Goal: Task Accomplishment & Management: Complete application form

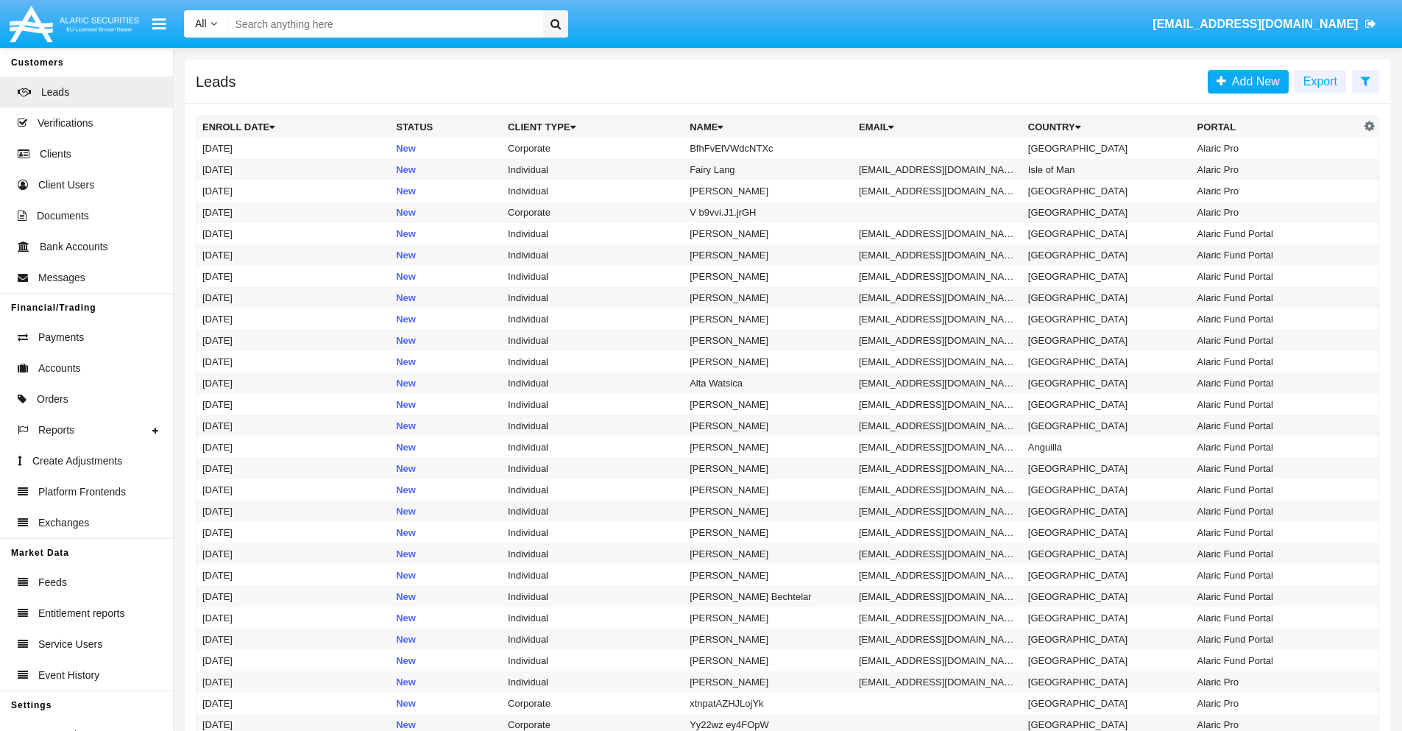
click at [1365, 80] on icon at bounding box center [1366, 81] width 10 height 12
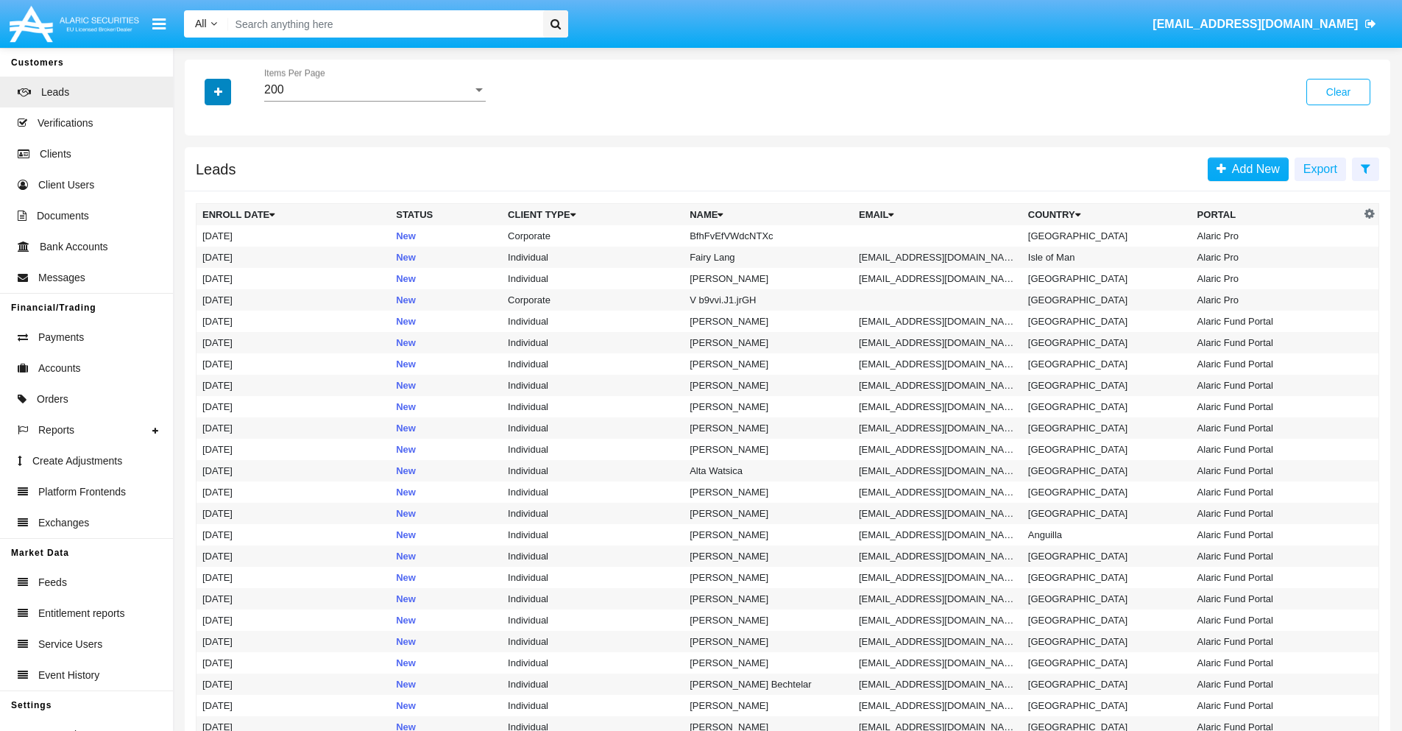
click at [218, 91] on icon "button" at bounding box center [218, 92] width 8 height 10
click at [230, 165] on span "Name" at bounding box center [230, 165] width 32 height 18
click at [202, 171] on input "Name" at bounding box center [202, 171] width 1 height 1
checkbox input "true"
click at [218, 91] on icon "button" at bounding box center [218, 92] width 8 height 10
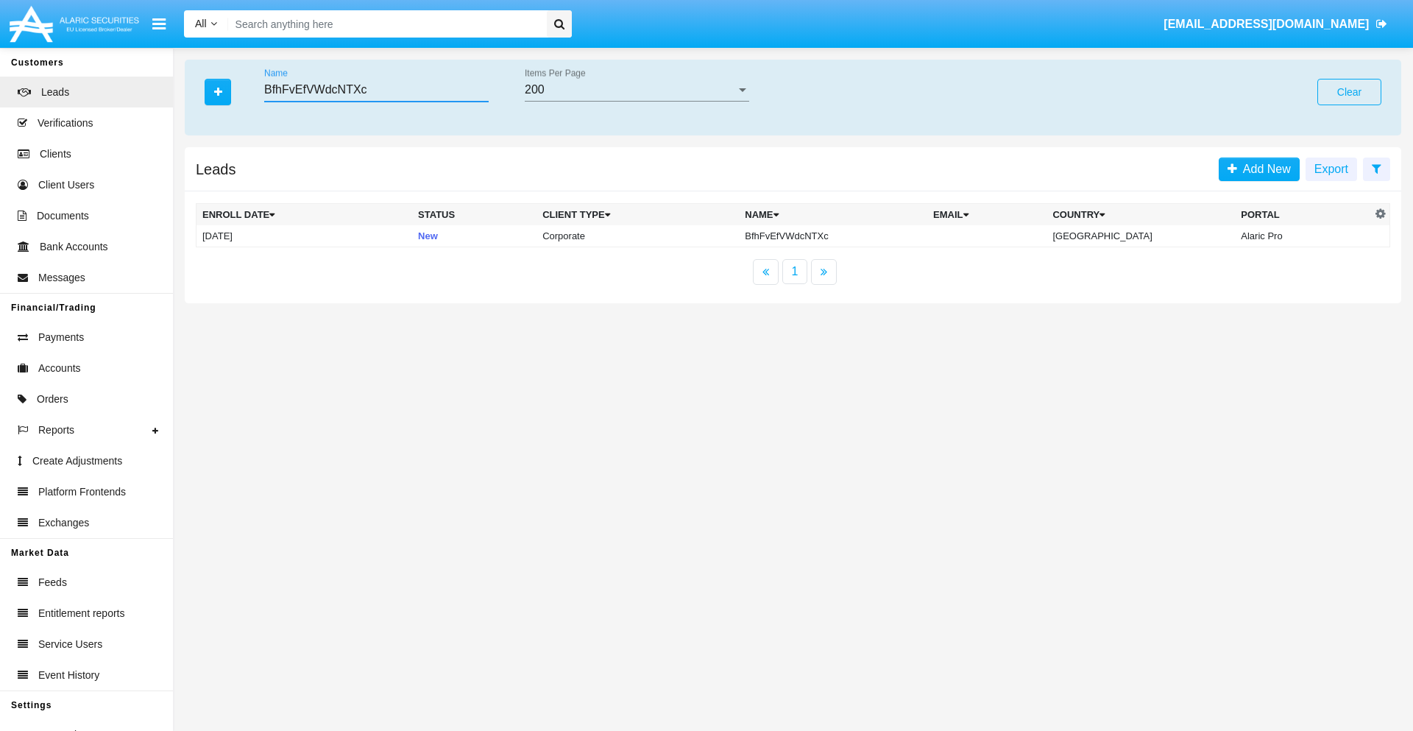
type input "BfhFvEfVWdcNTXc"
click at [846, 235] on td "BfhFvEfVWdcNTXc" at bounding box center [833, 236] width 188 height 22
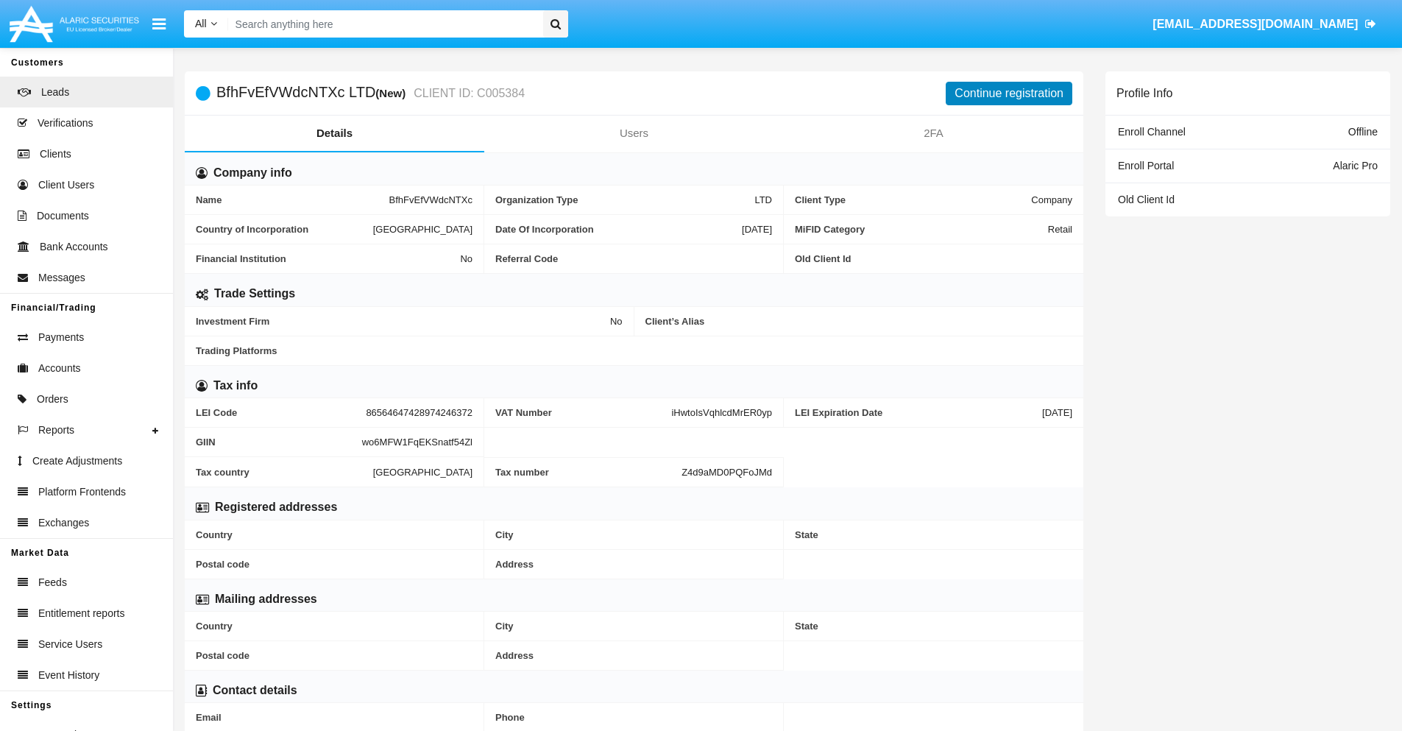
click at [1009, 93] on button "Continue registration" at bounding box center [1009, 94] width 127 height 24
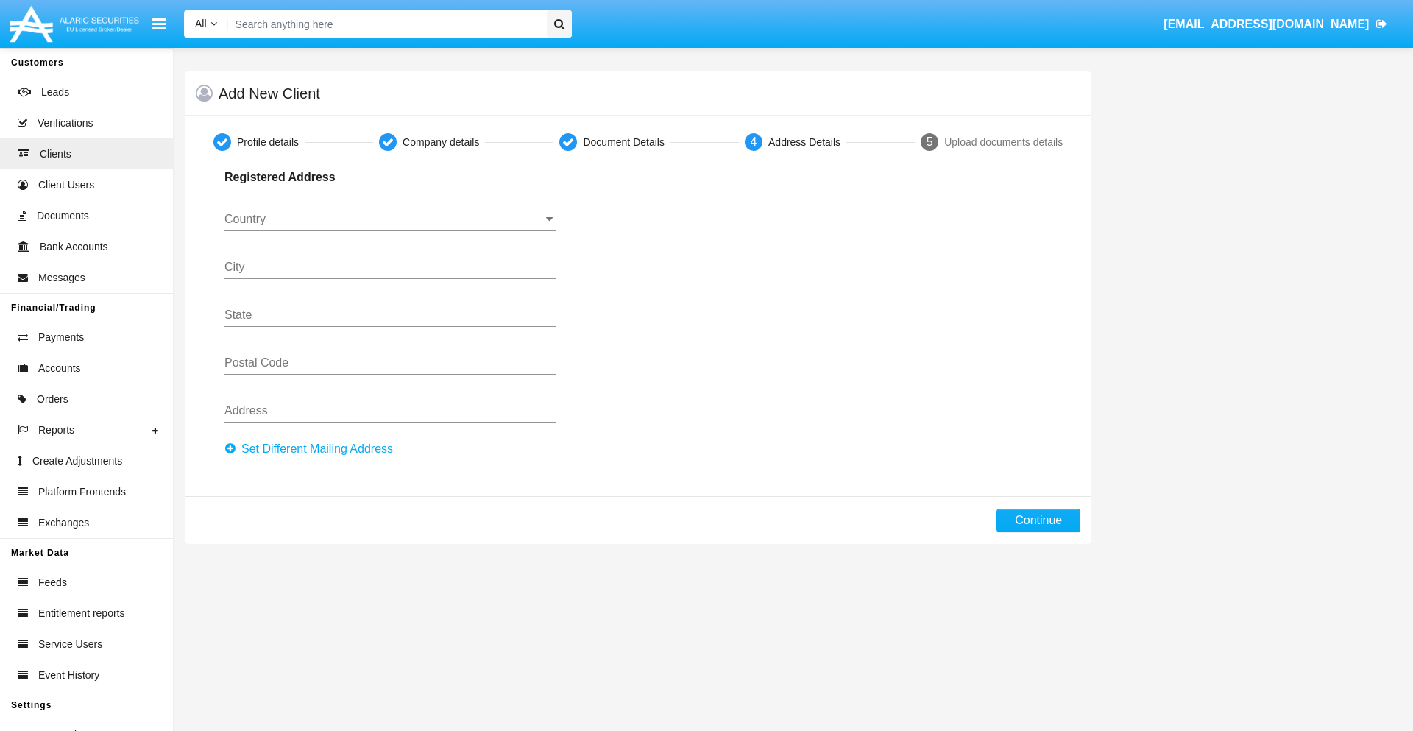
click at [313, 449] on button "Set Different Mailing Address" at bounding box center [312, 449] width 177 height 24
click at [390, 219] on input "Country" at bounding box center [390, 219] width 332 height 13
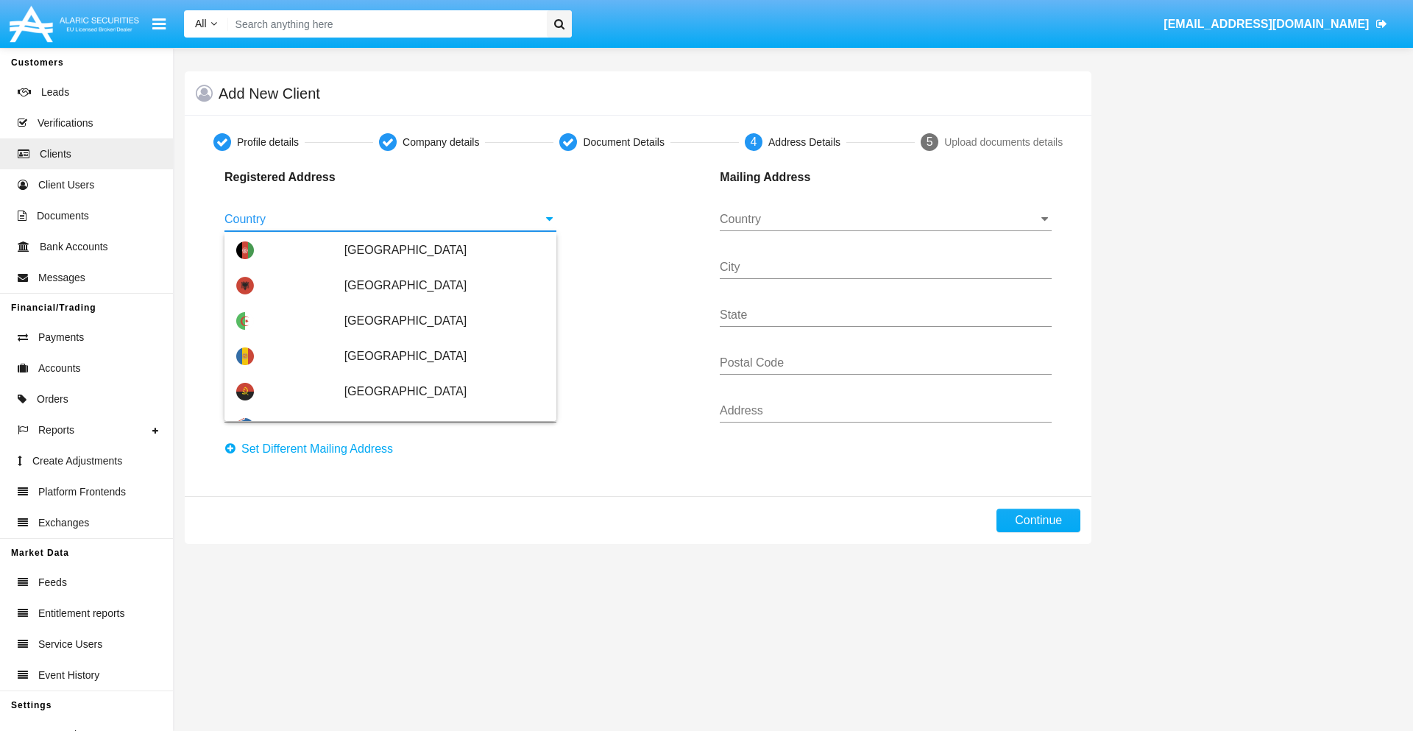
scroll to position [871, 0]
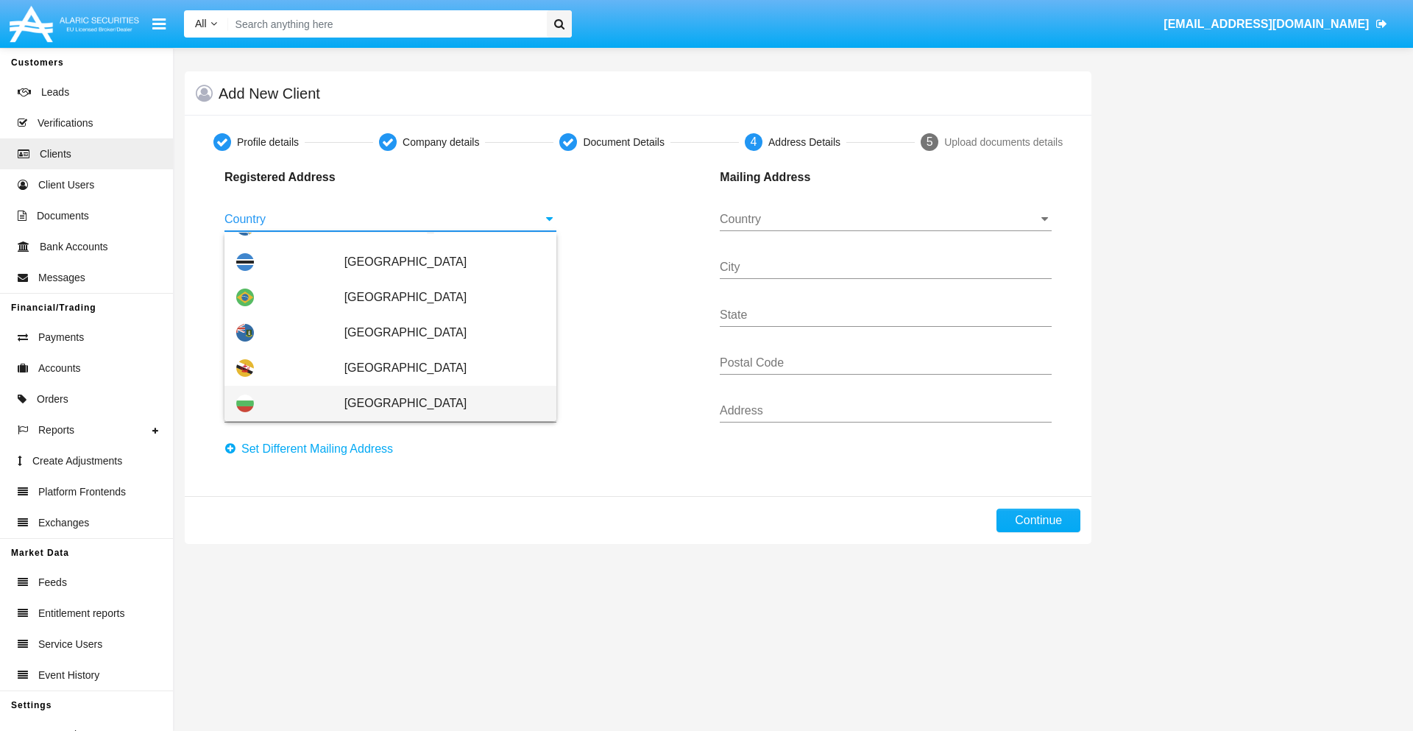
click at [436, 403] on span "[GEOGRAPHIC_DATA]" at bounding box center [444, 403] width 200 height 35
type input "[GEOGRAPHIC_DATA]"
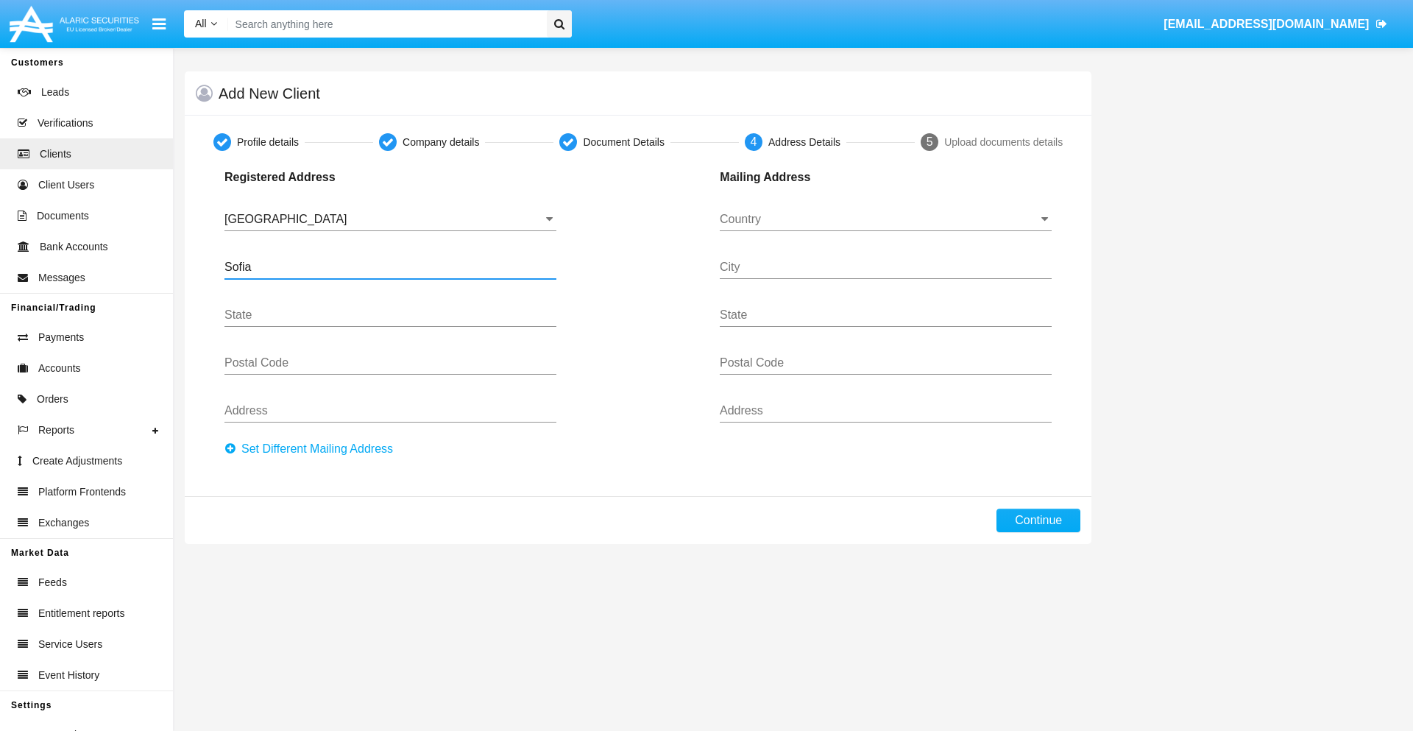
type input "Sofia"
type input "1000"
type input "Vasil Levski"
click at [885, 219] on input "Country" at bounding box center [886, 219] width 332 height 13
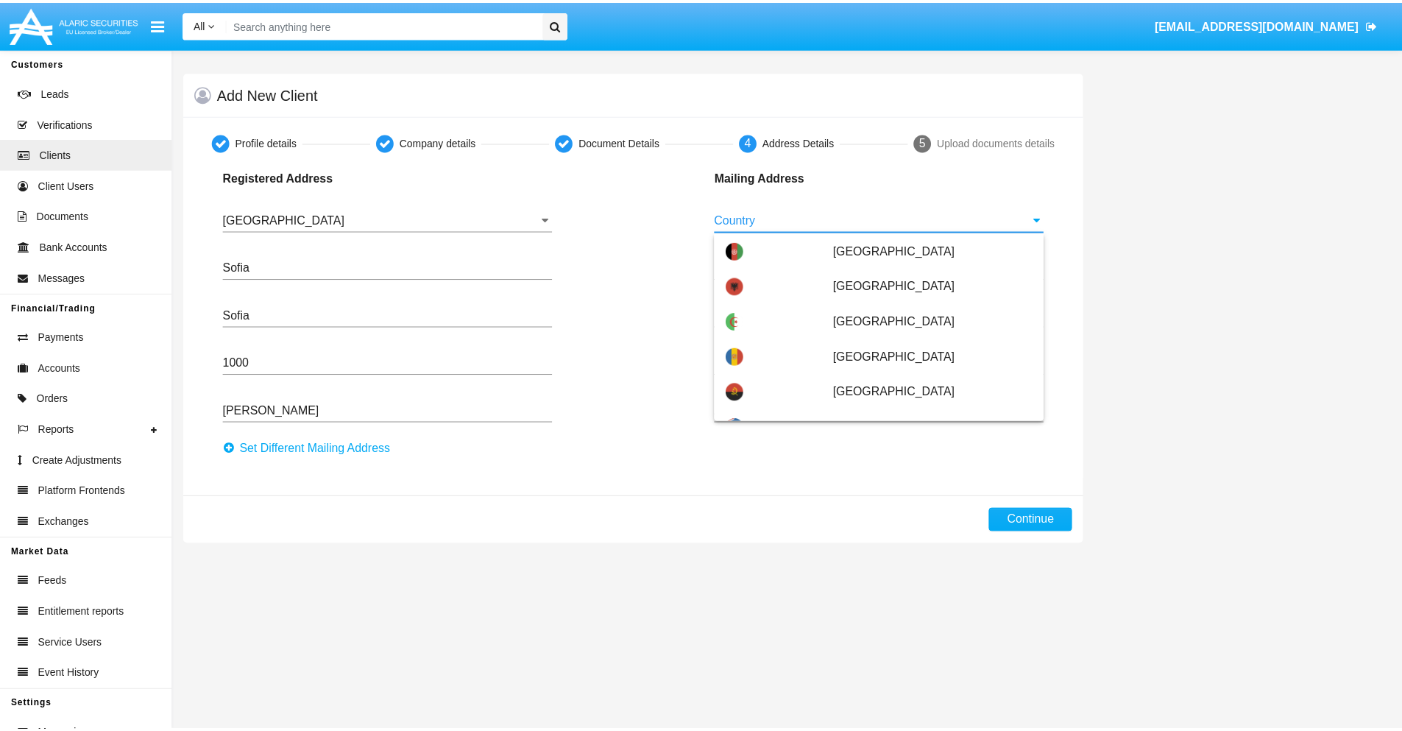
scroll to position [94, 0]
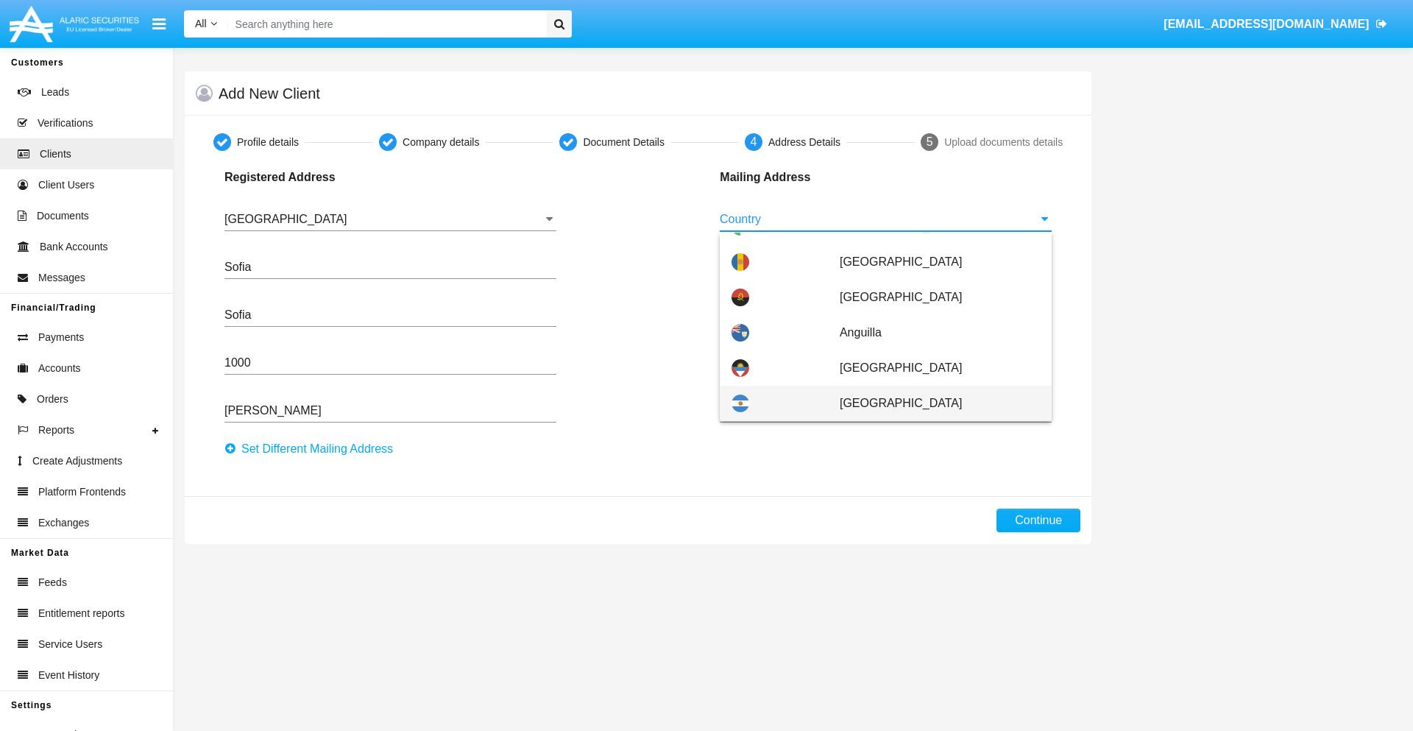
click at [932, 403] on span "[GEOGRAPHIC_DATA]" at bounding box center [940, 403] width 200 height 35
type input "[GEOGRAPHIC_DATA]"
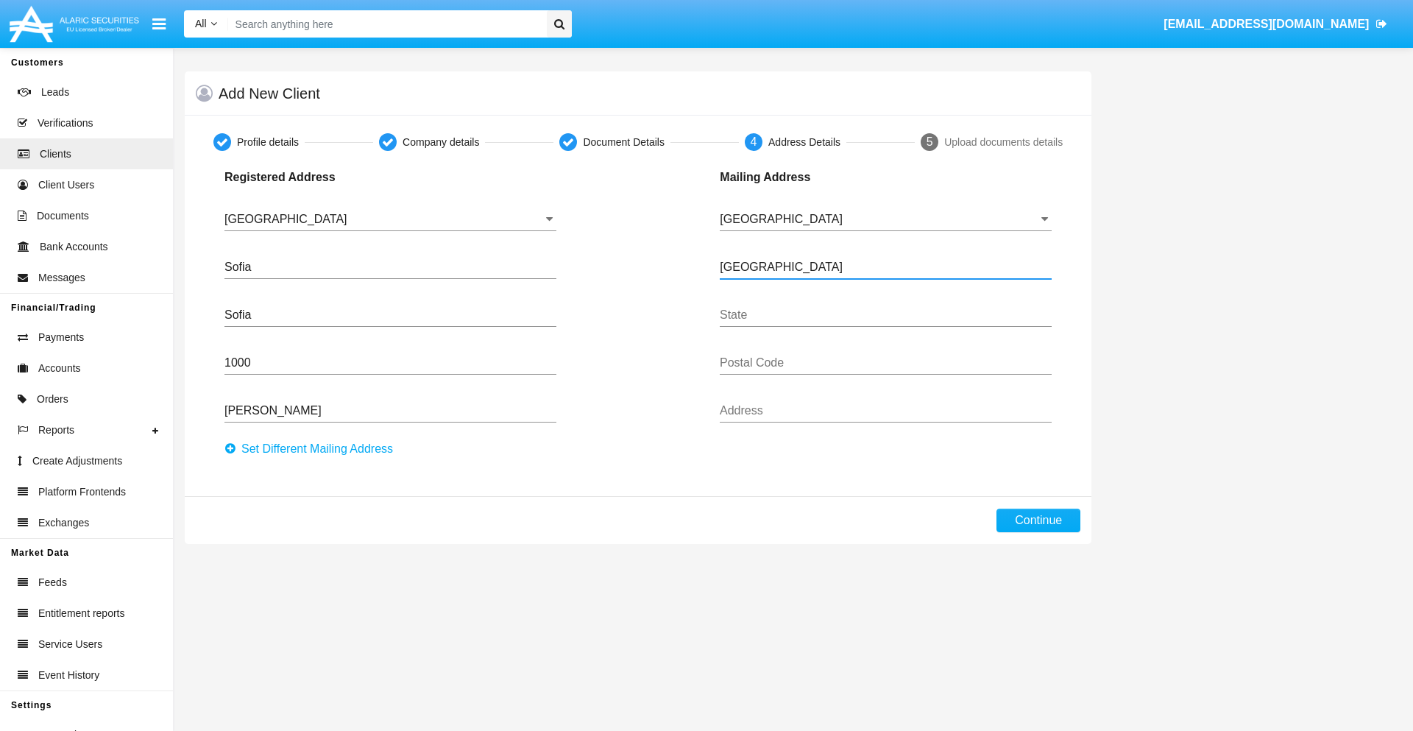
type input "Buenos Aires"
type input "7777"
type input "Test Mail Address"
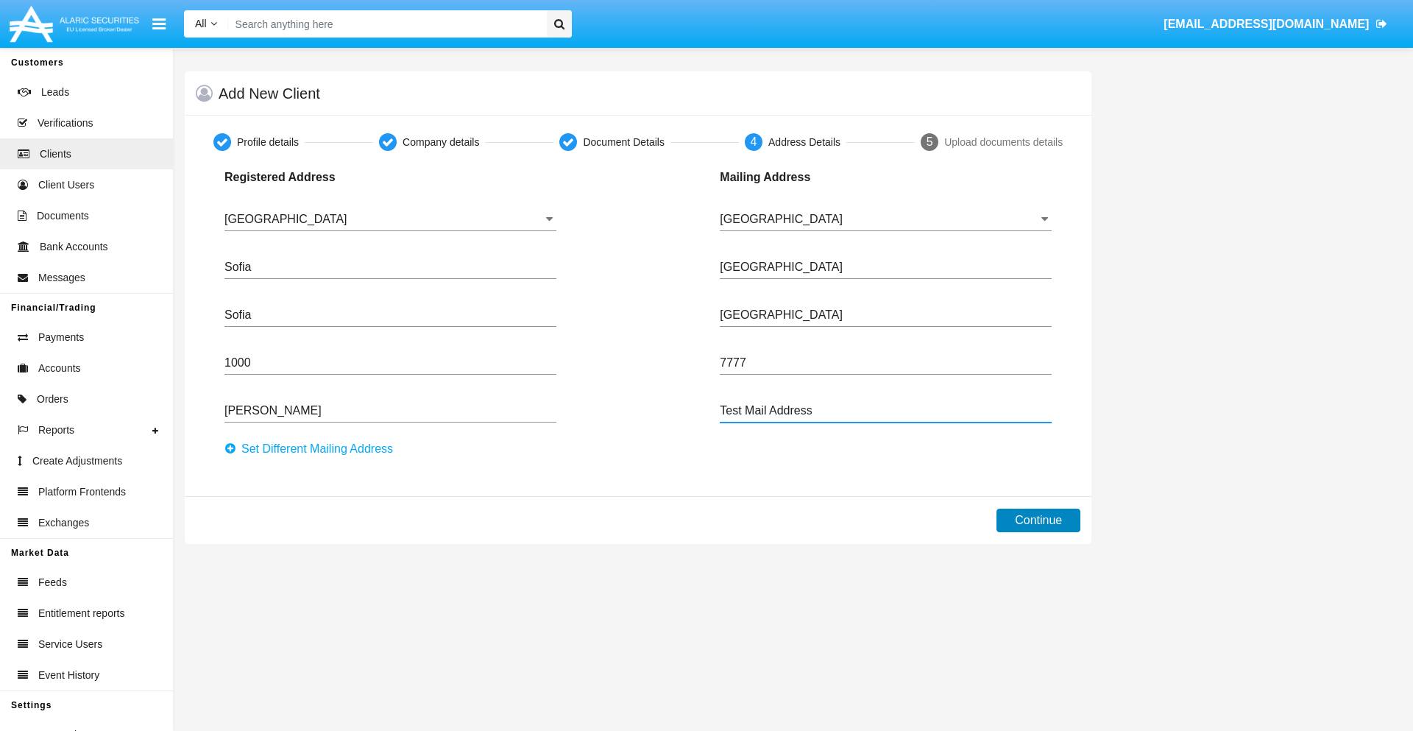
click at [1038, 520] on button "Continue" at bounding box center [1038, 520] width 84 height 24
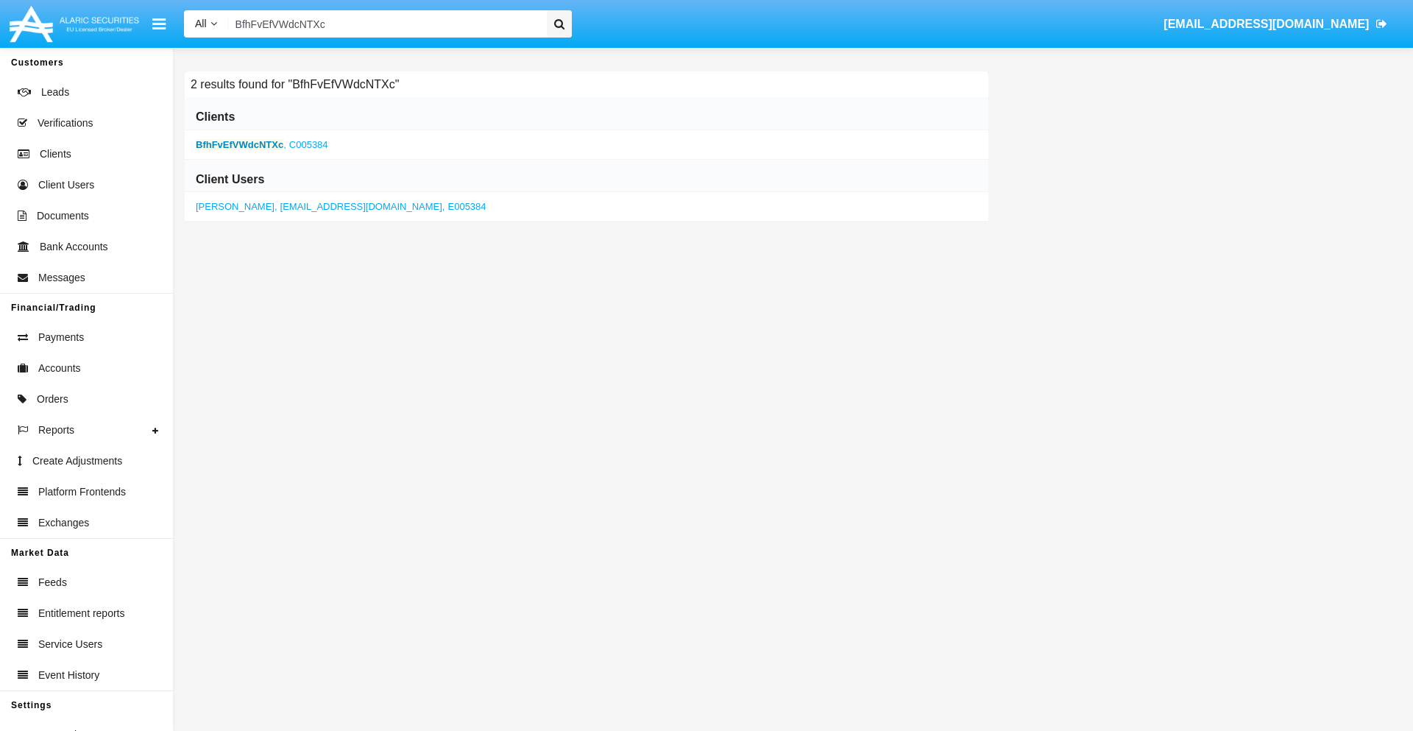
type input "BfhFvEfVWdcNTXc"
click at [239, 144] on b "BfhFvEfVWdcNTXc" at bounding box center [240, 144] width 88 height 11
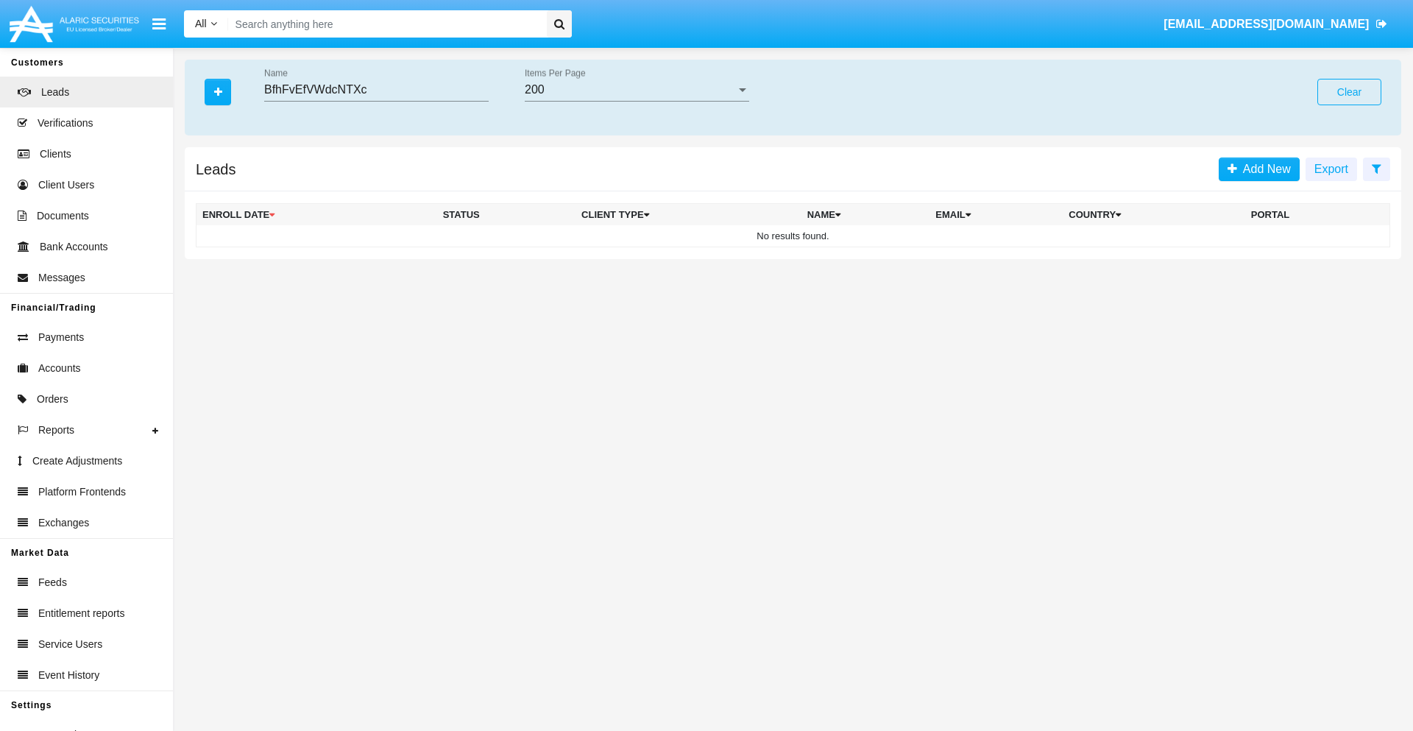
click at [1349, 92] on button "Clear" at bounding box center [1349, 92] width 64 height 26
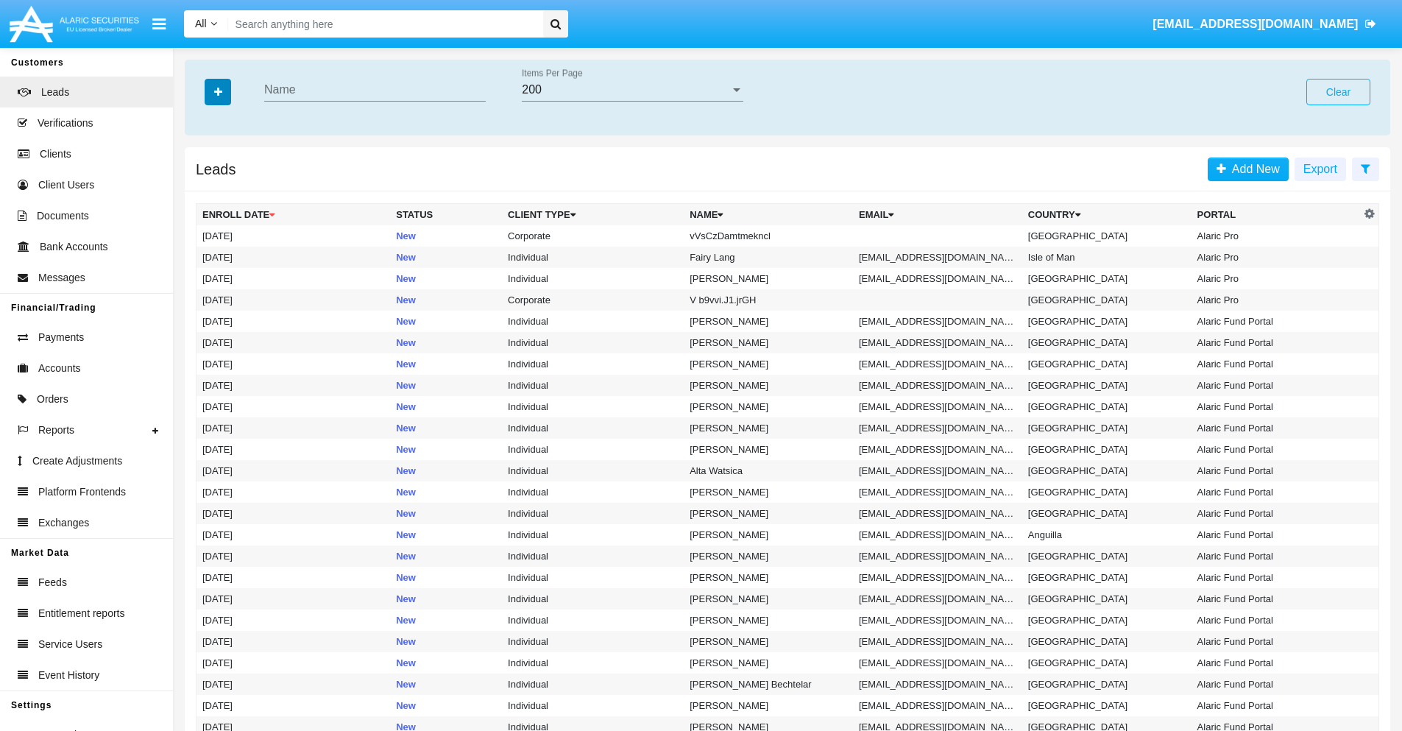
click at [218, 91] on icon "button" at bounding box center [218, 92] width 8 height 10
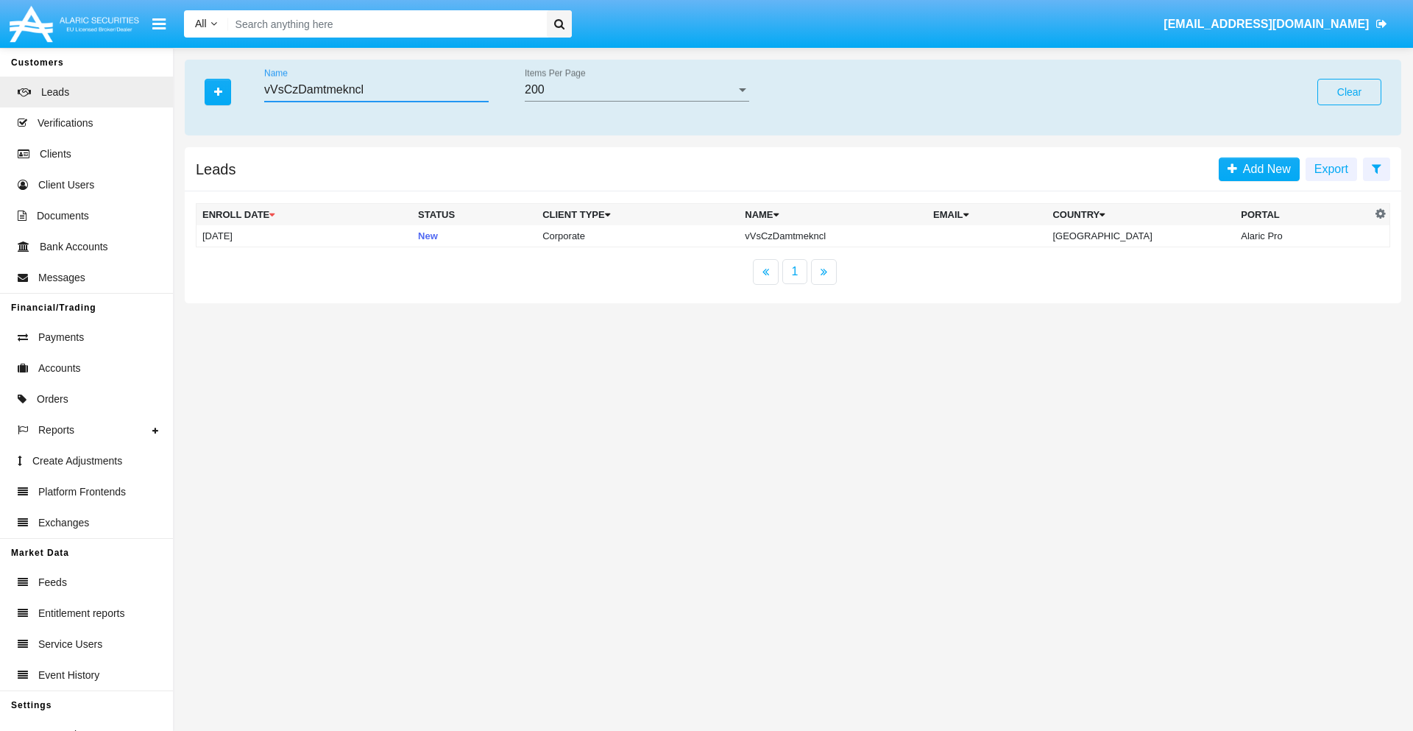
type input "vVsCzDamtmekncl"
click at [846, 235] on td "vVsCzDamtmekncl" at bounding box center [833, 236] width 188 height 22
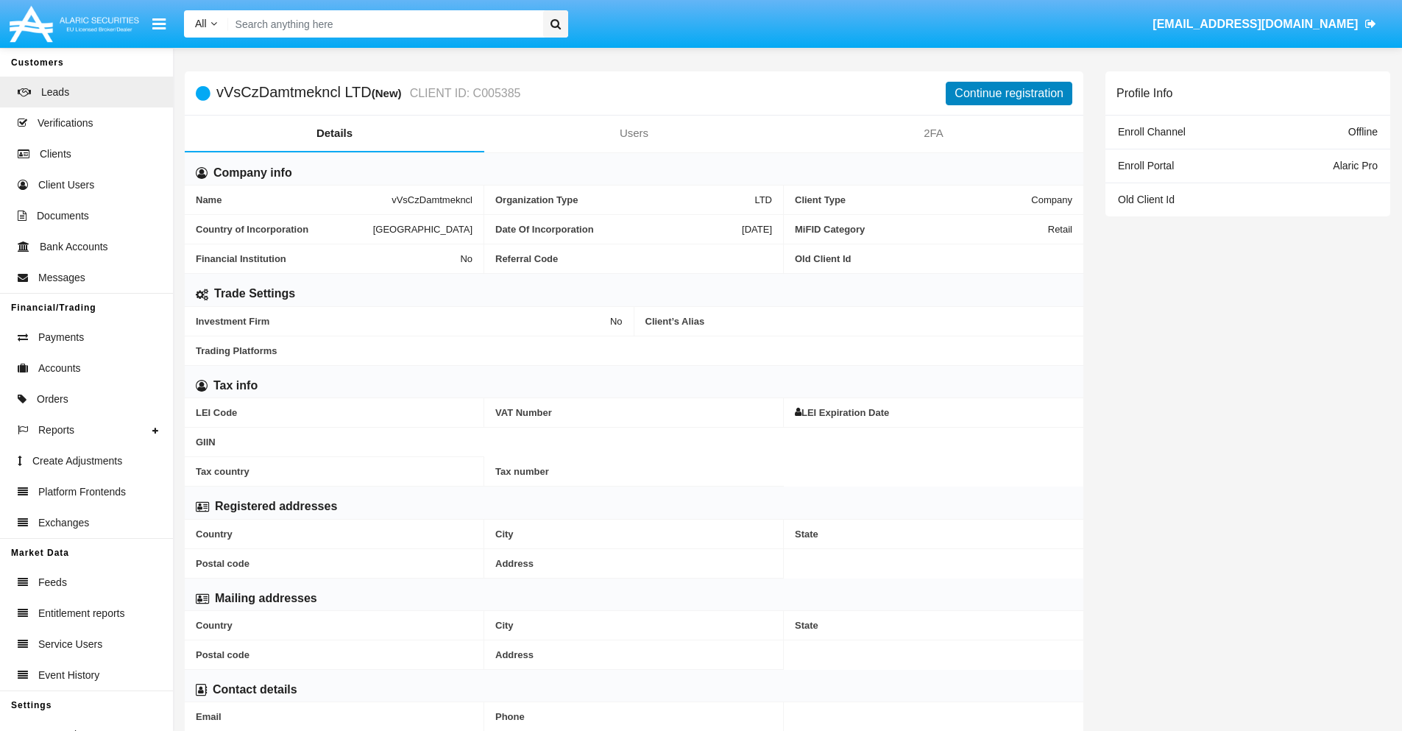
click at [1009, 93] on button "Continue registration" at bounding box center [1009, 94] width 127 height 24
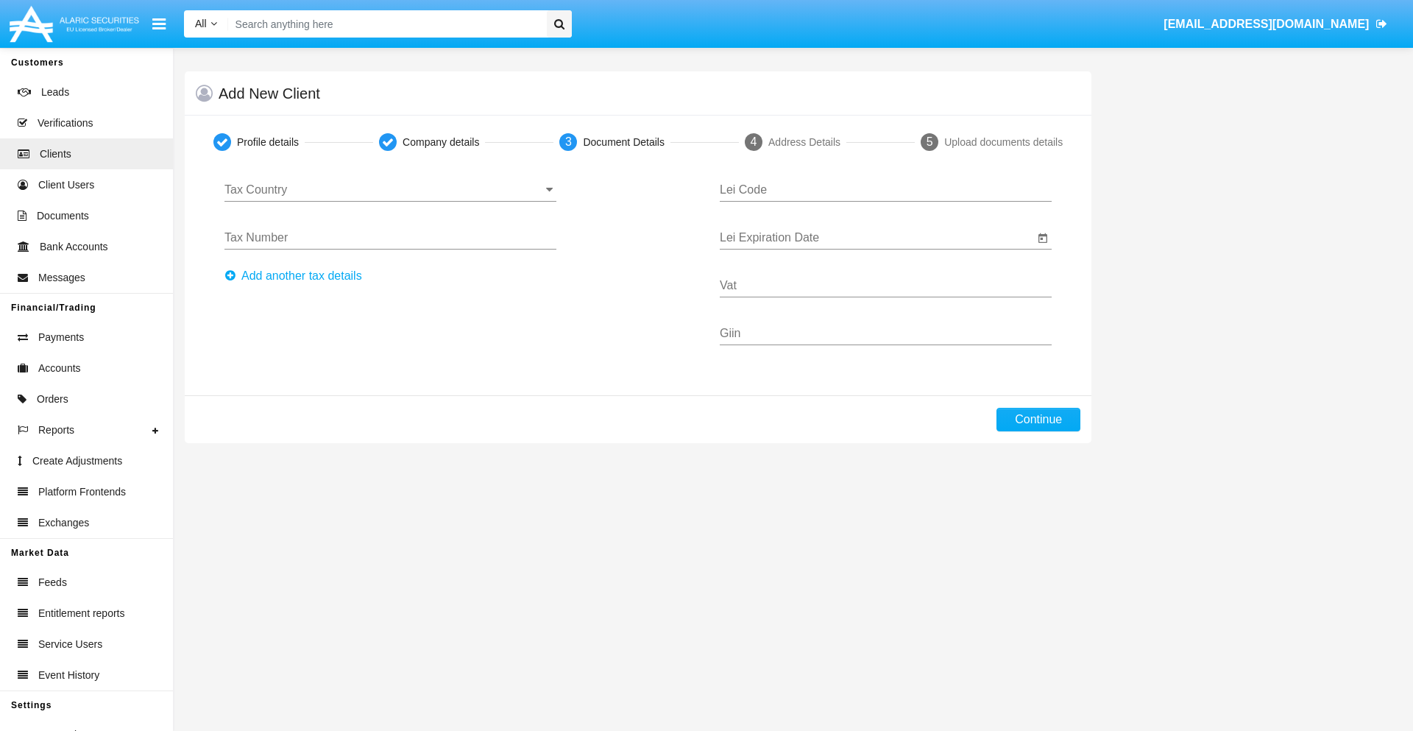
click at [390, 190] on input "Tax Country" at bounding box center [390, 189] width 332 height 13
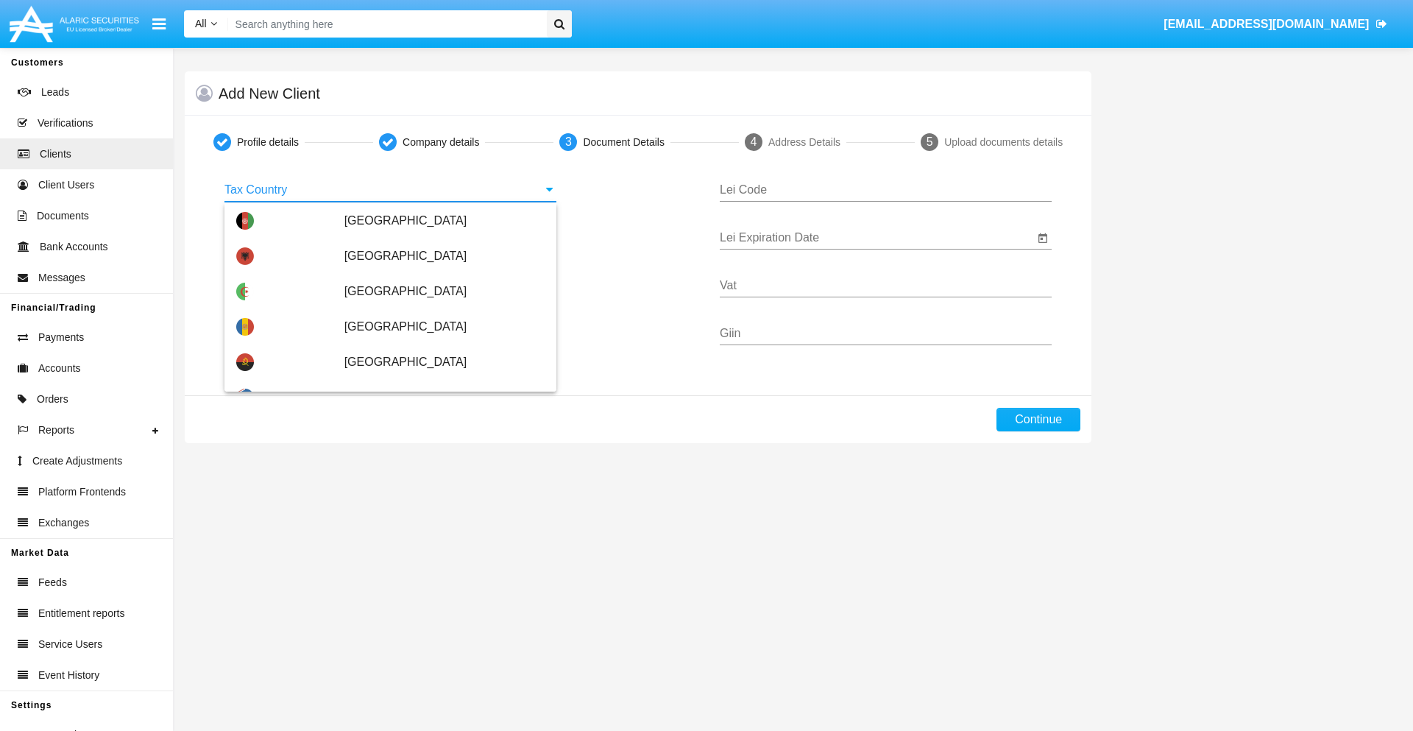
scroll to position [871, 0]
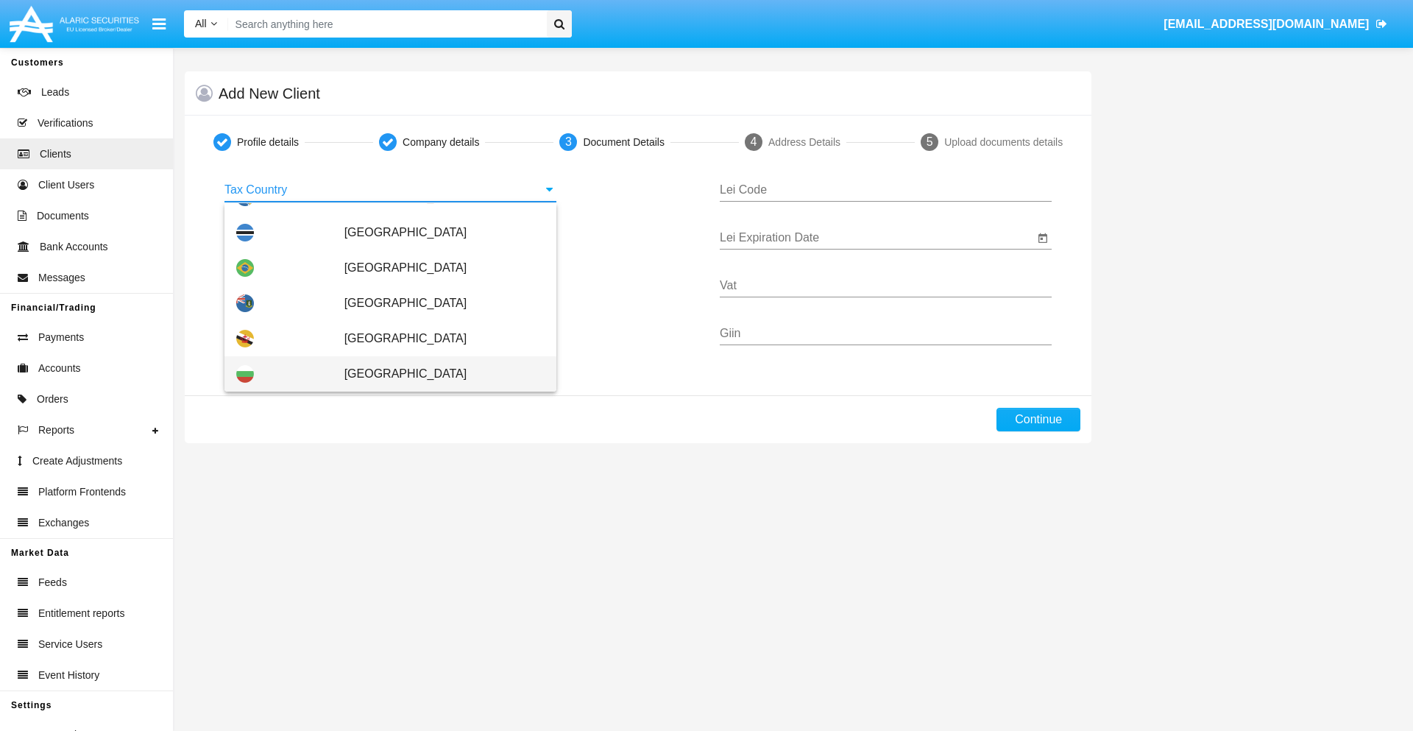
click at [436, 374] on span "[GEOGRAPHIC_DATA]" at bounding box center [444, 373] width 200 height 35
type input "[GEOGRAPHIC_DATA]"
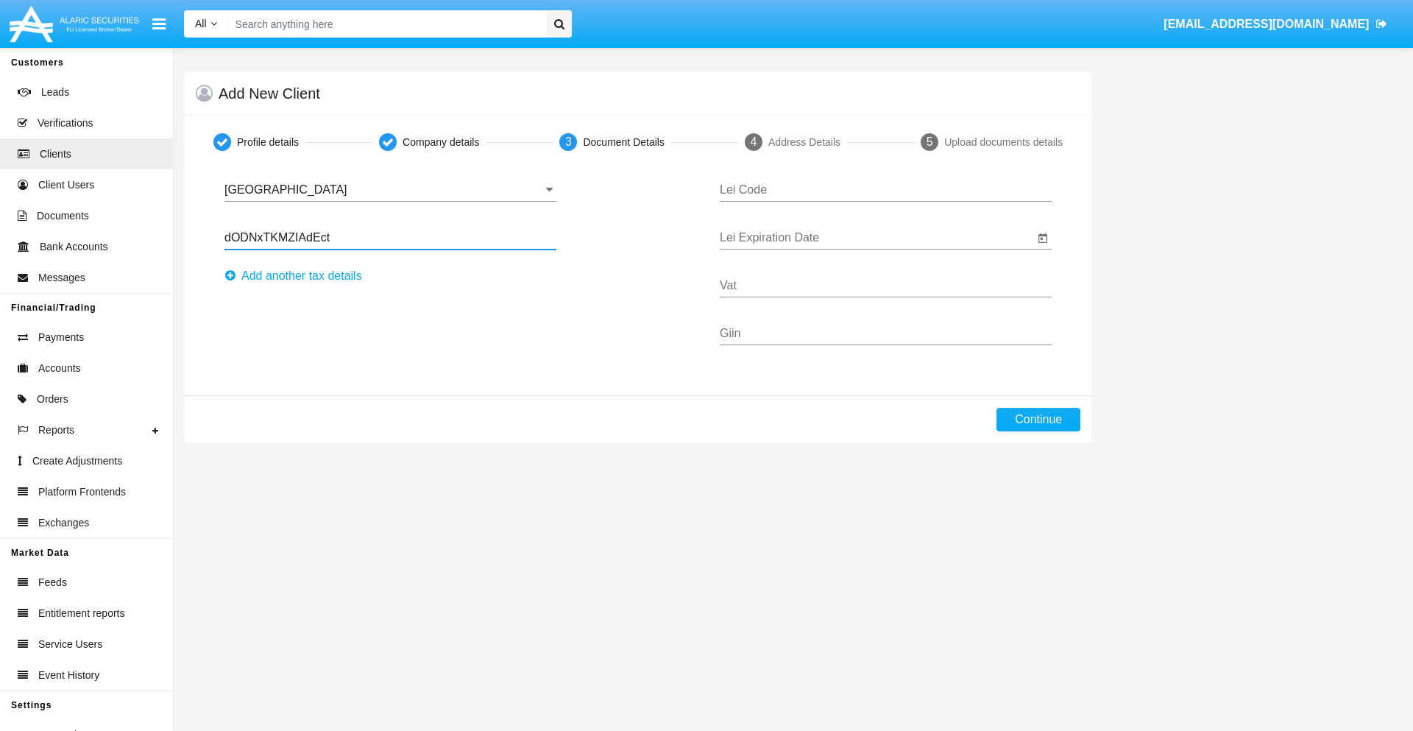
type input "dODNxTKMZIAdEct"
click at [297, 276] on button "Аdd another tax details" at bounding box center [297, 276] width 146 height 24
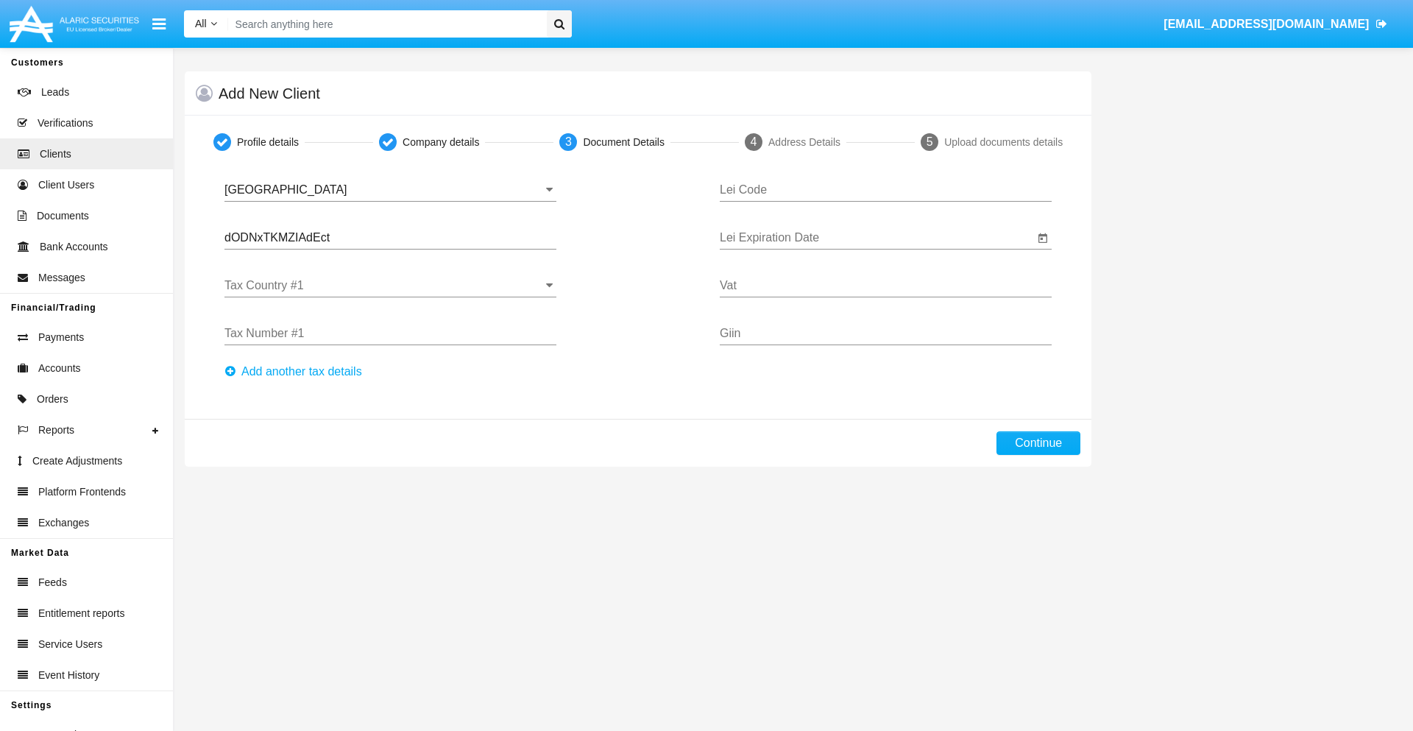
click at [390, 286] on input "Tax Country #1" at bounding box center [390, 285] width 332 height 13
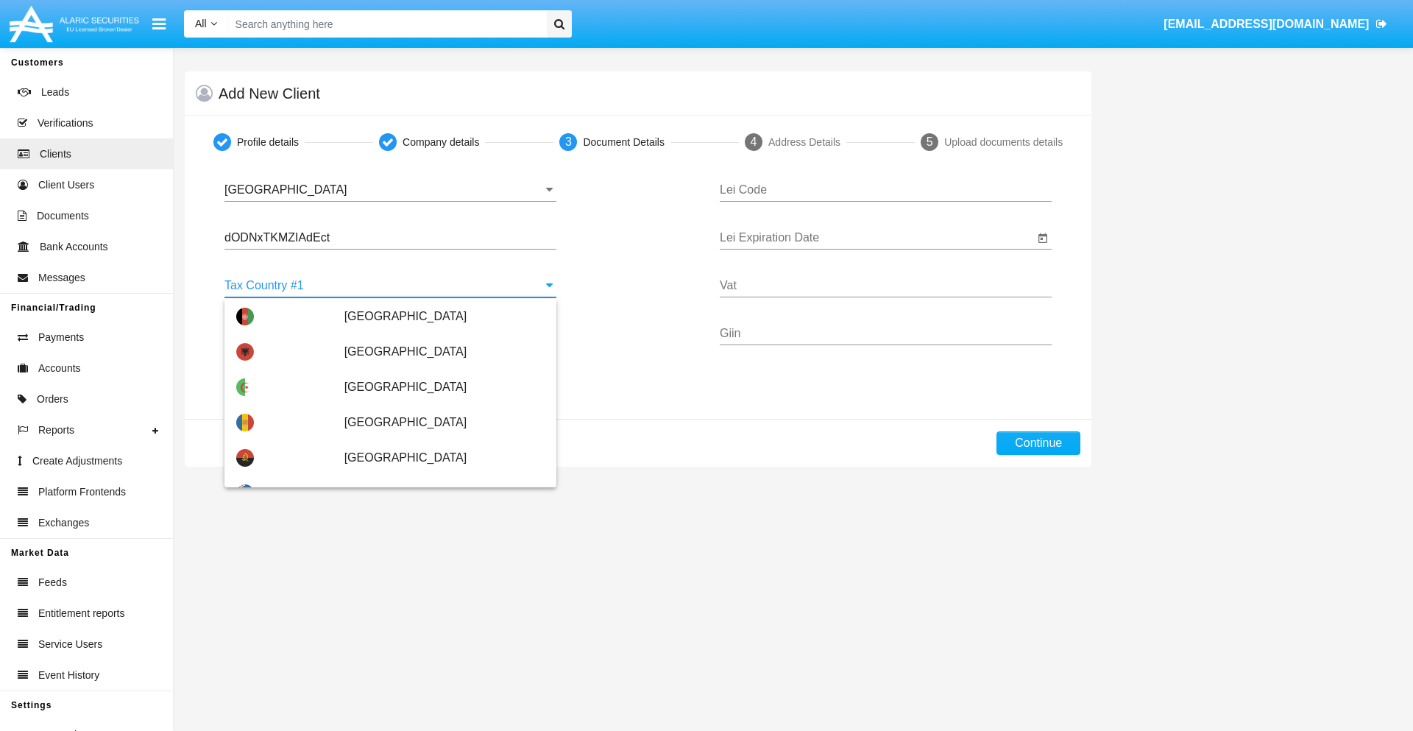
scroll to position [3273, 0]
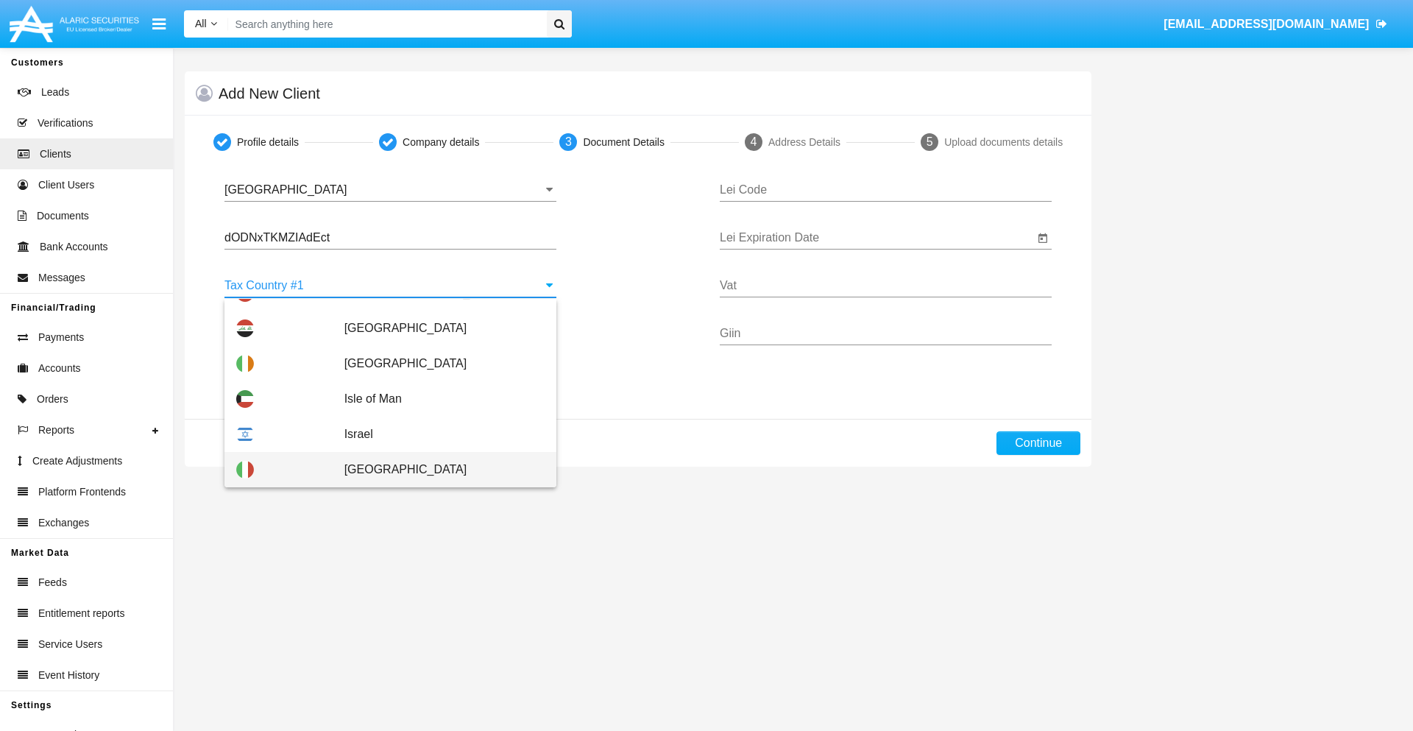
click at [436, 469] on span "[GEOGRAPHIC_DATA]" at bounding box center [444, 469] width 200 height 35
type input "[GEOGRAPHIC_DATA]"
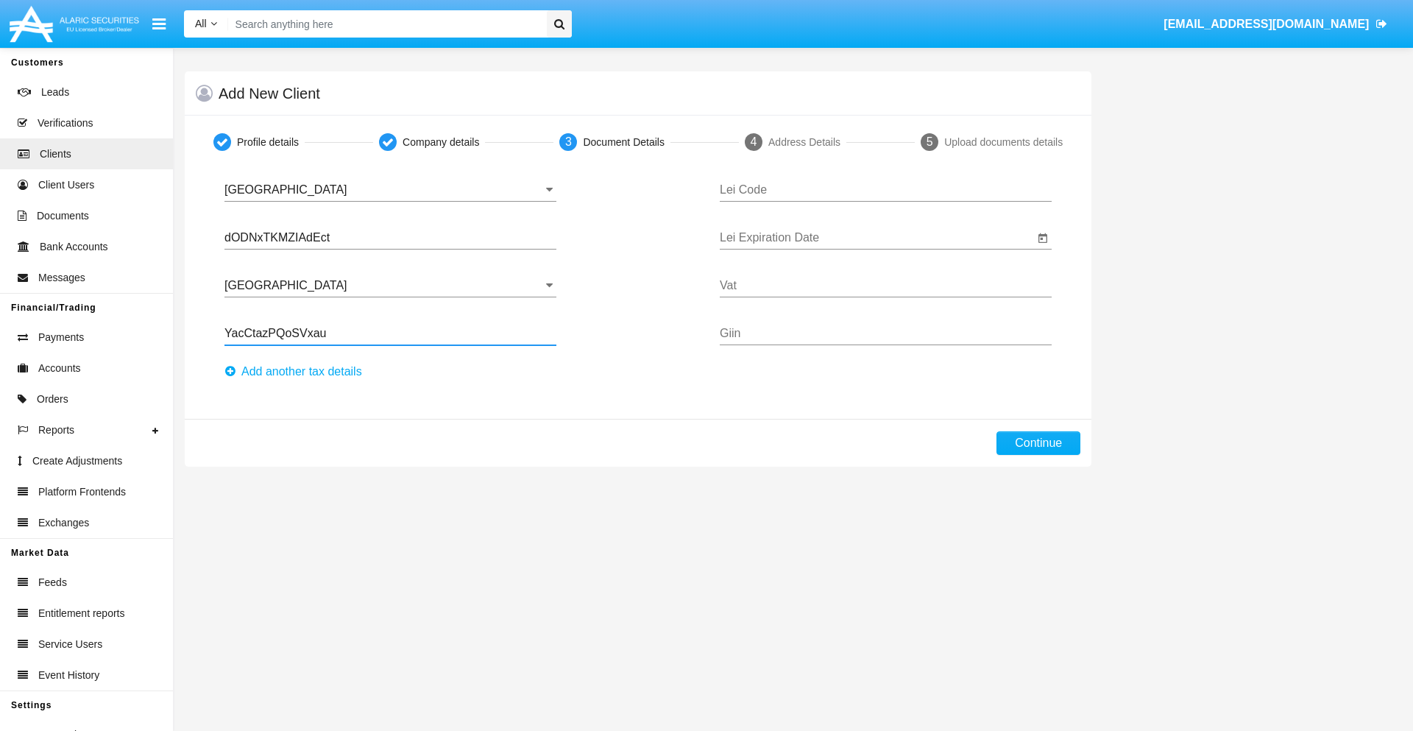
type input "YacCtazPQoSVxau"
click at [297, 372] on button "Аdd another tax details" at bounding box center [297, 372] width 146 height 24
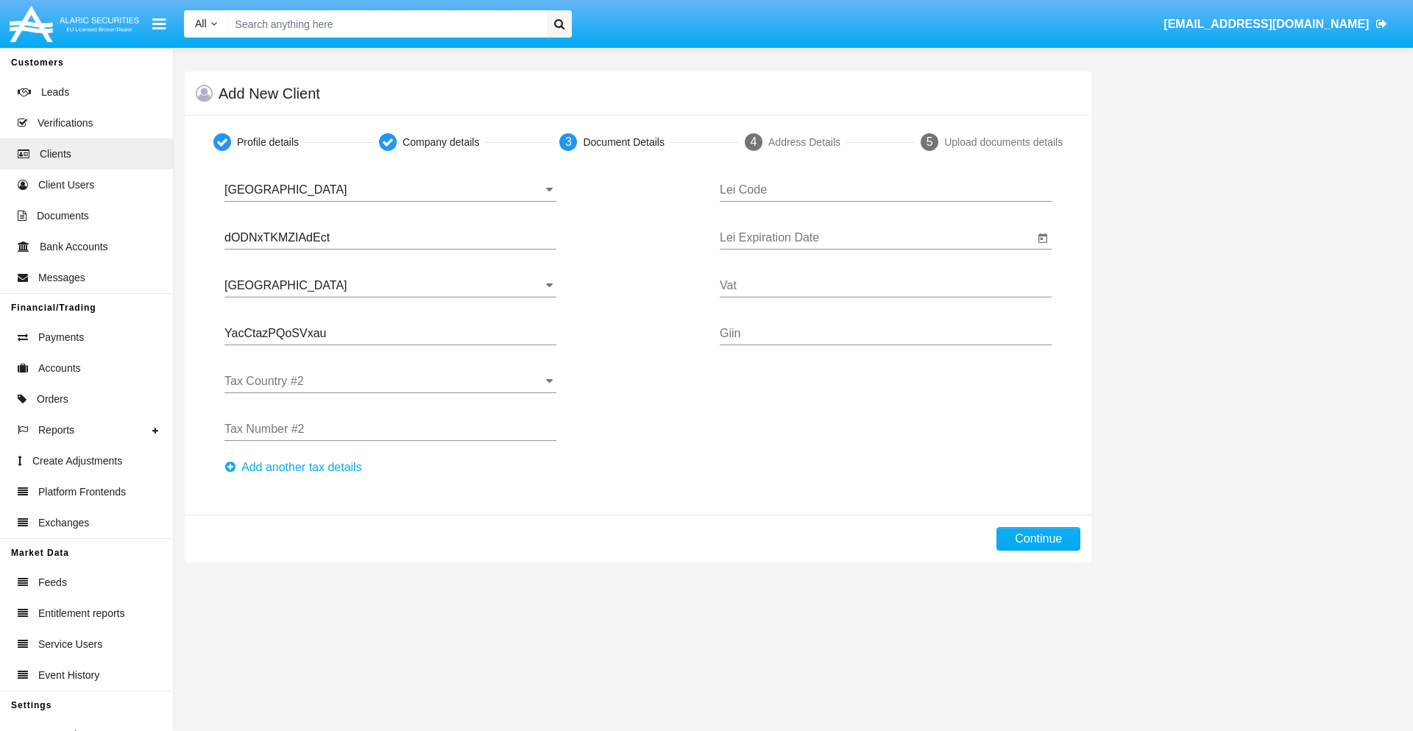
click at [390, 381] on input "Tax Country #2" at bounding box center [390, 381] width 332 height 13
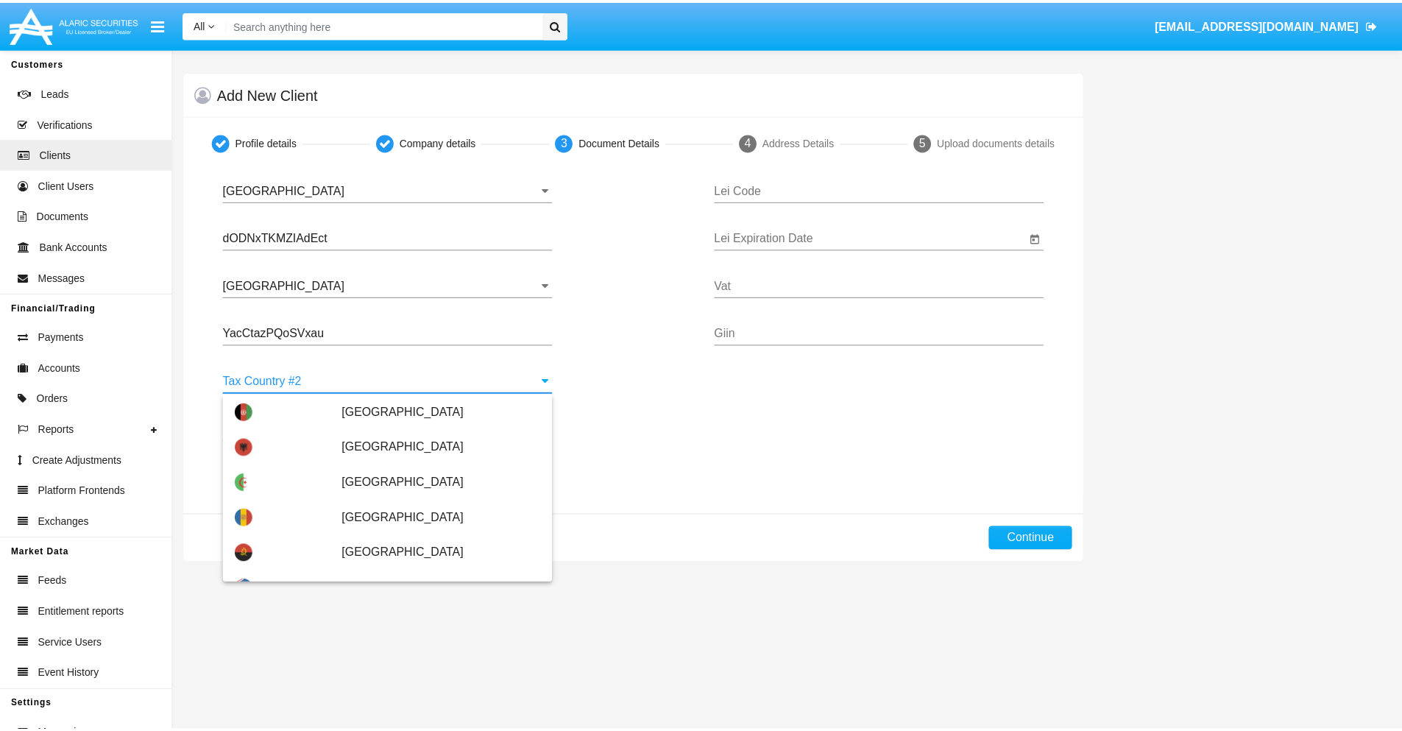
scroll to position [6558, 0]
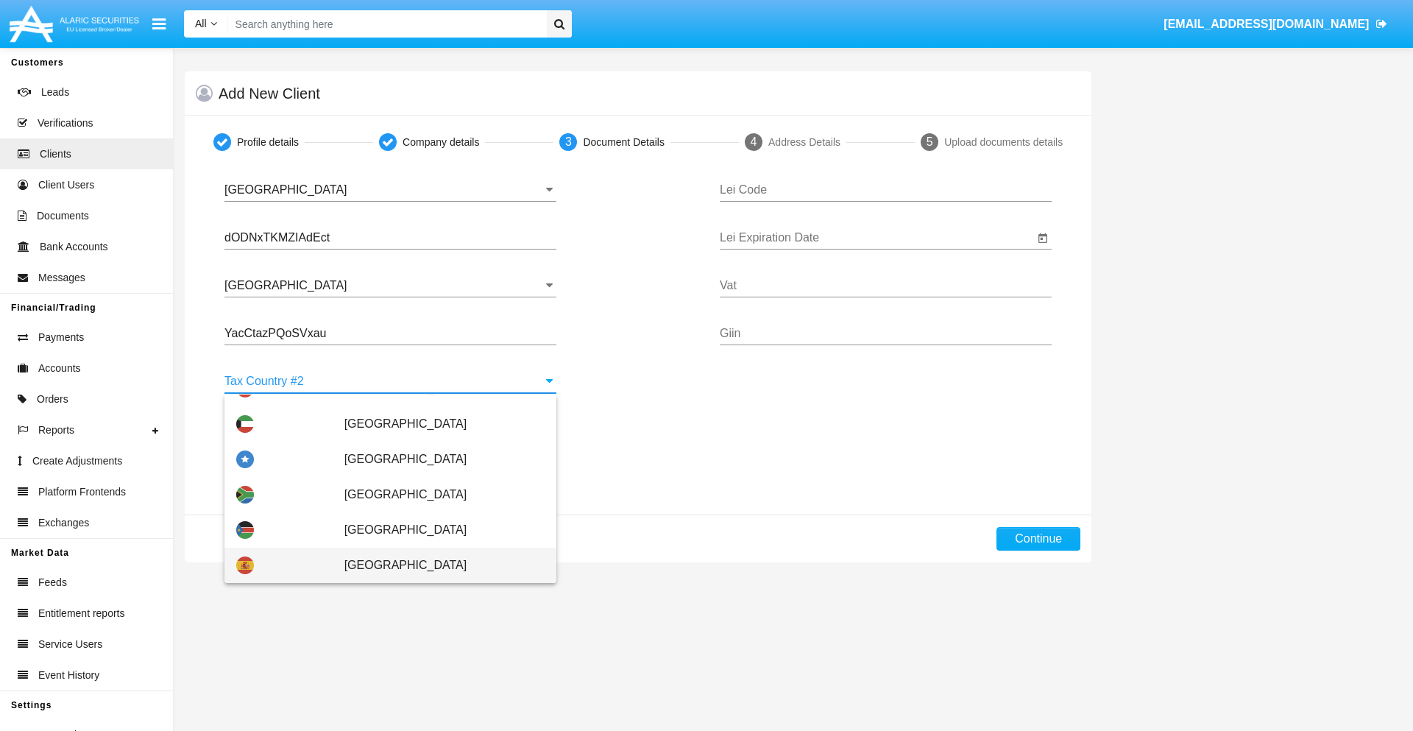
click at [436, 565] on span "[GEOGRAPHIC_DATA]" at bounding box center [444, 564] width 200 height 35
type input "[GEOGRAPHIC_DATA]"
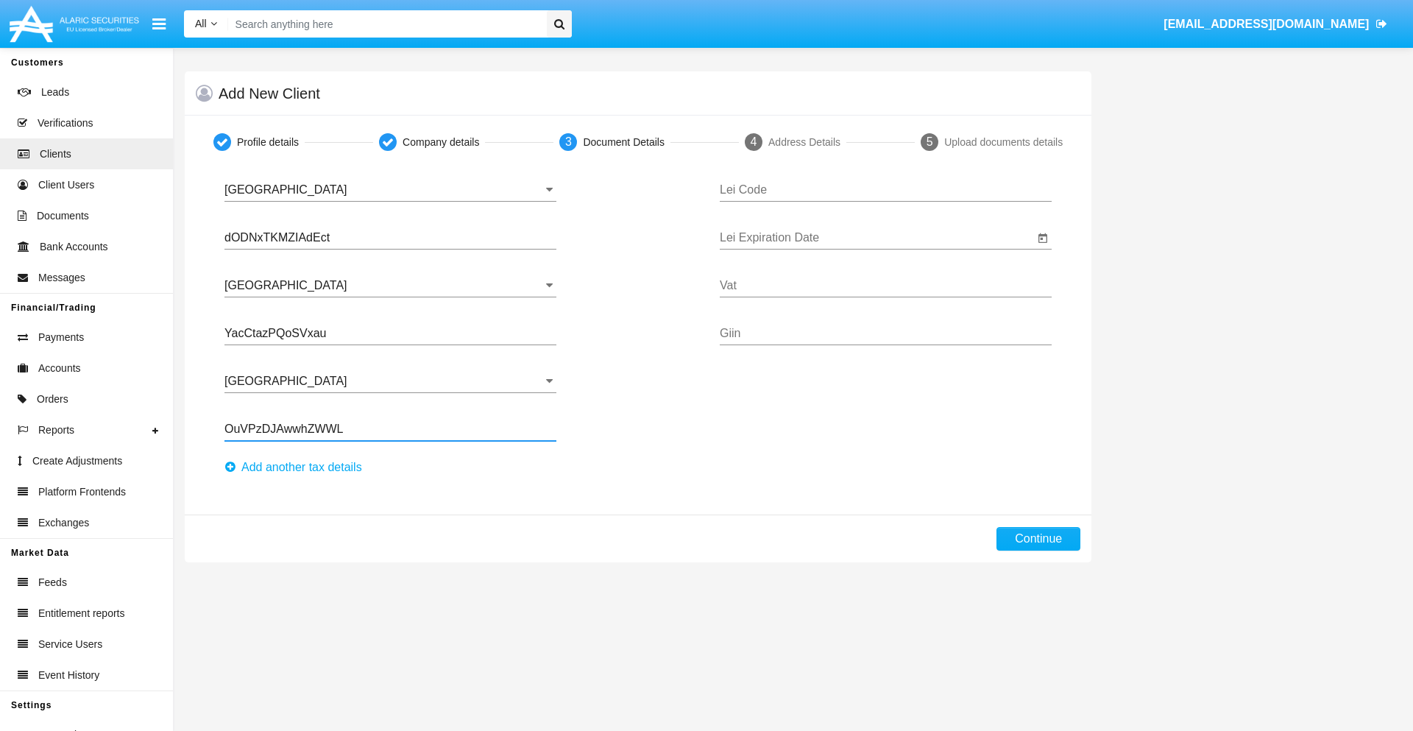
type input "OuVPzDJAwwhZWWL"
type input "WWYZXQTUGEPJWKPAQZOB"
click at [876, 238] on input "Lei Expiration Date" at bounding box center [877, 237] width 314 height 13
click at [765, 280] on span "[DATE]" at bounding box center [752, 281] width 32 height 12
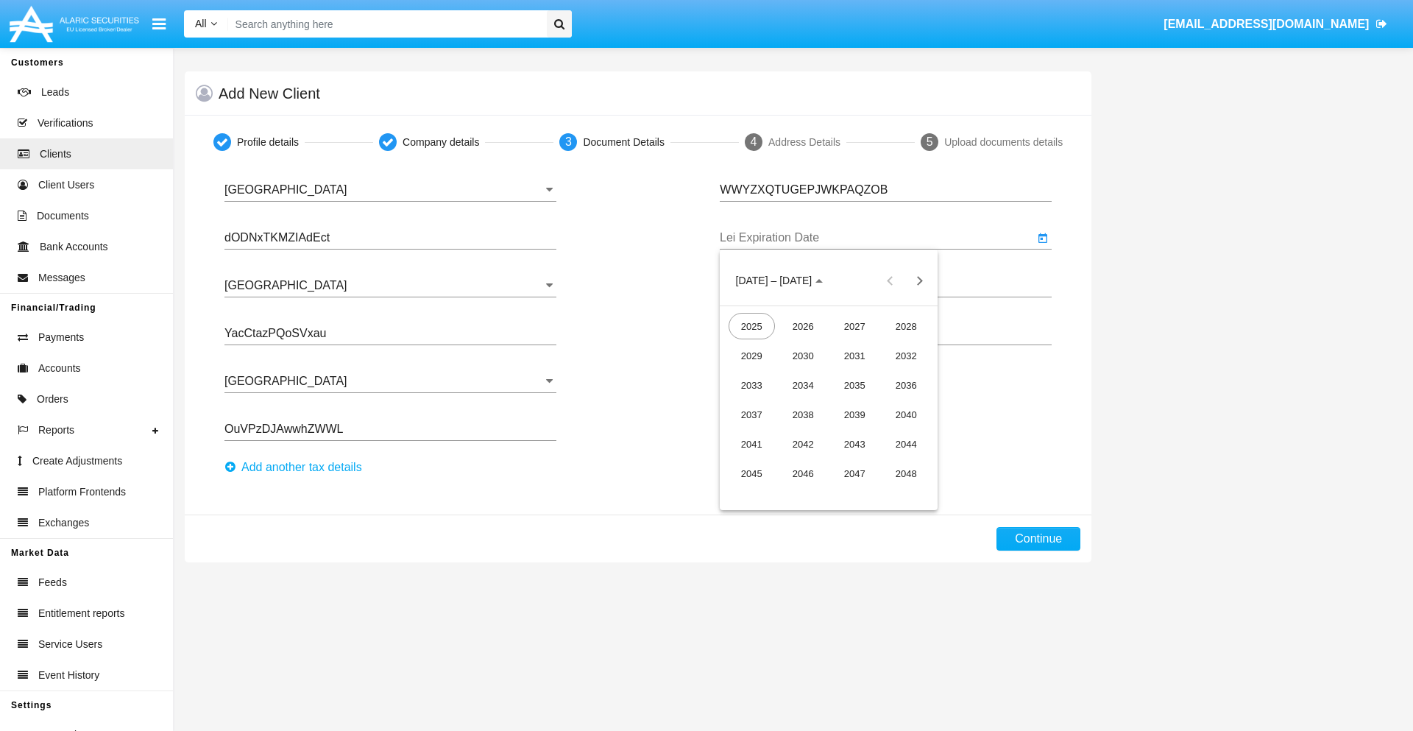
click at [906, 414] on div "2040" at bounding box center [906, 414] width 46 height 26
click at [803, 385] on div "JUN" at bounding box center [803, 385] width 46 height 26
click at [887, 403] on div "15" at bounding box center [887, 403] width 26 height 26
type input "06/15/40"
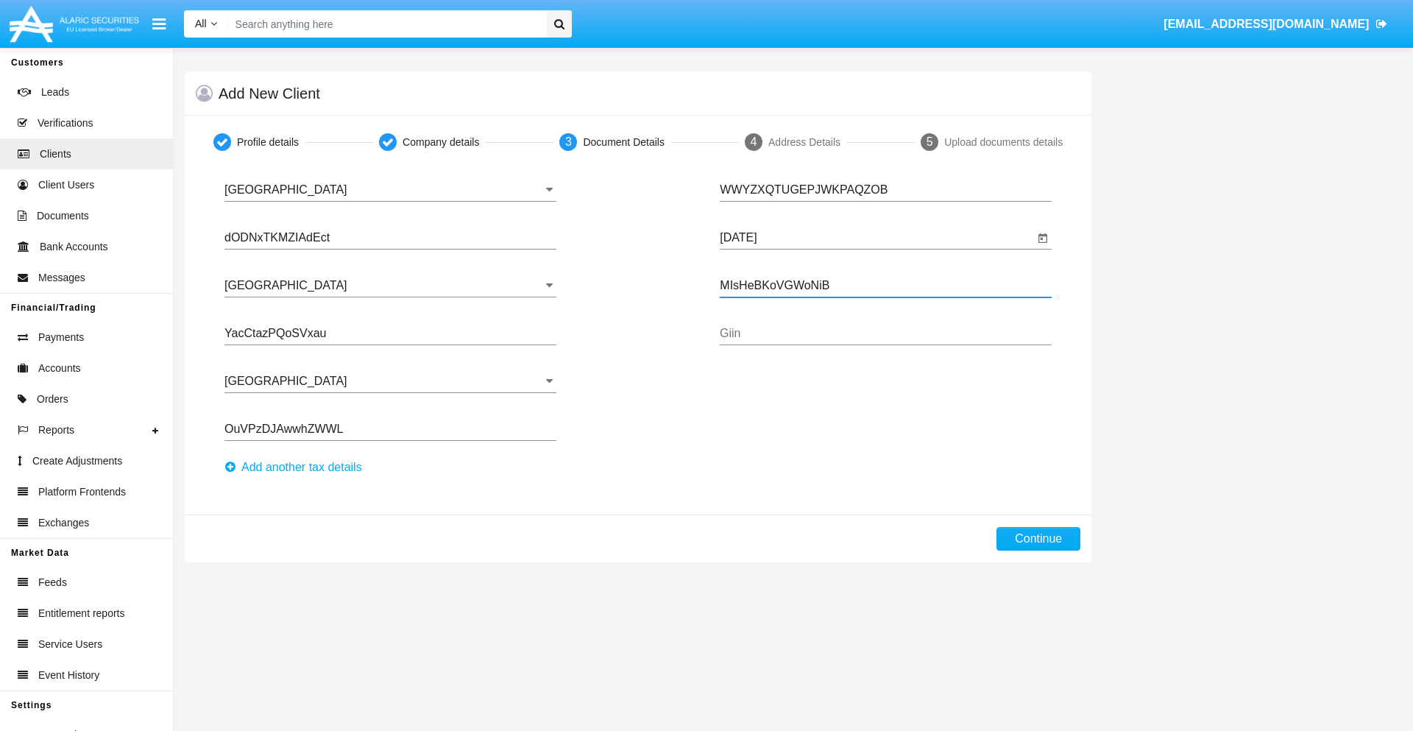
type input "MIsHeBKoVGWoNiB"
type input "bZMKYoNfKfpUmJQ"
click at [1038, 539] on button "Continue" at bounding box center [1038, 539] width 84 height 24
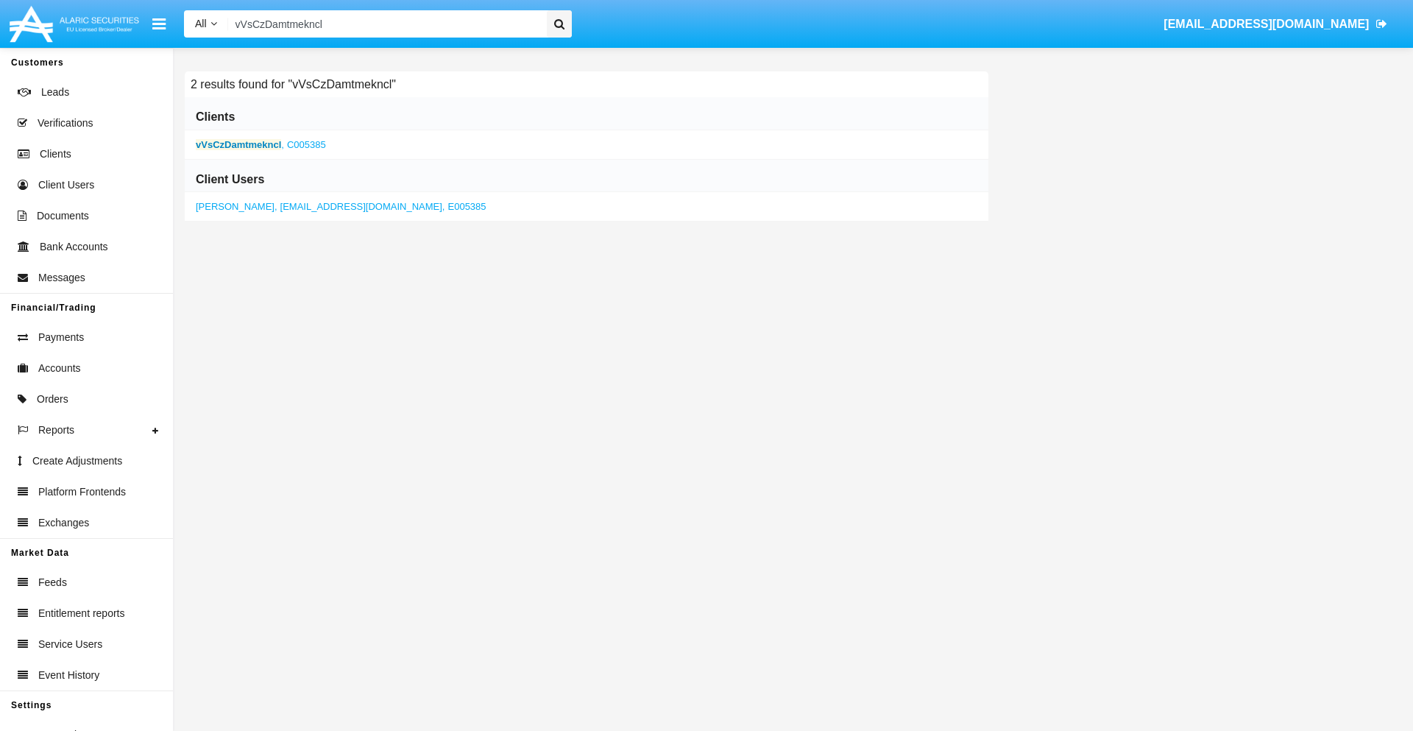
type input "vVsCzDamtmekncl"
click at [238, 144] on b "vVsCzDamtmekncl" at bounding box center [238, 144] width 85 height 11
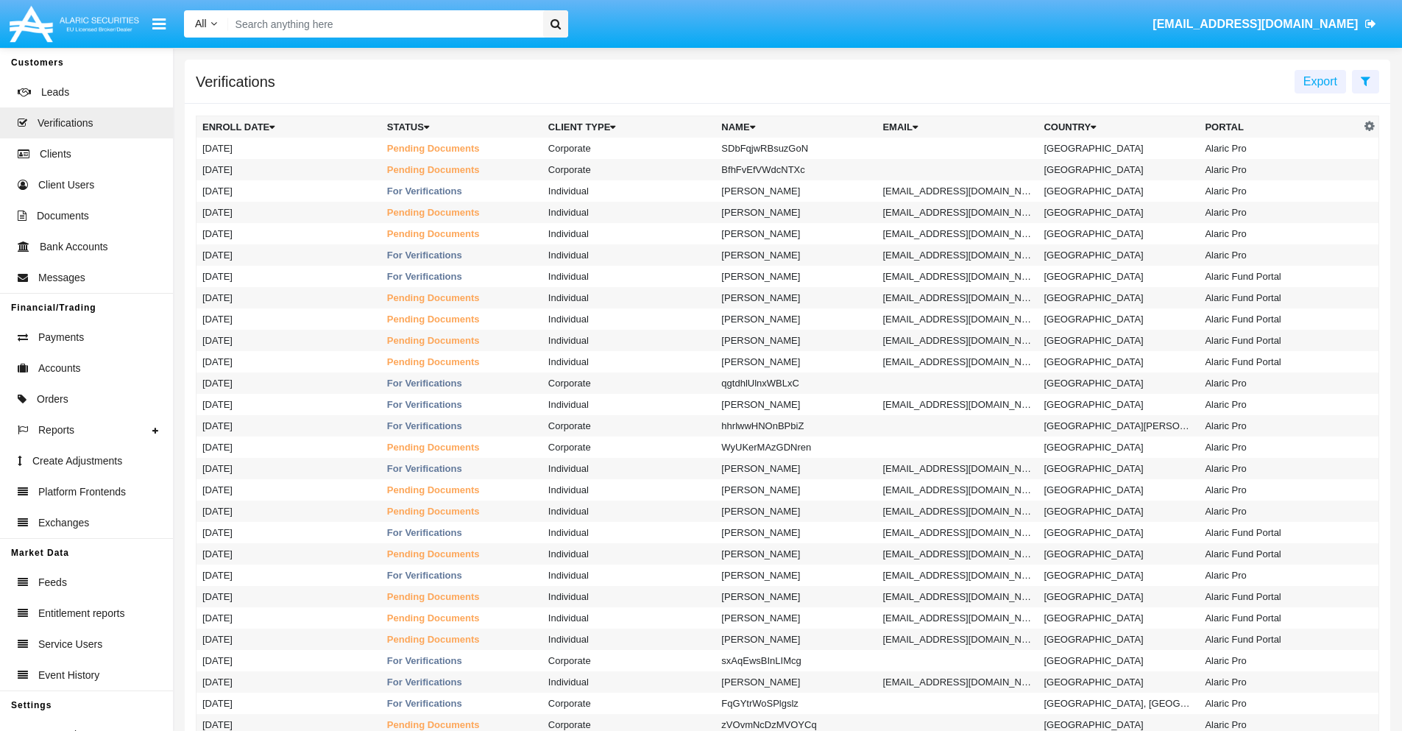
click at [1365, 80] on icon at bounding box center [1366, 81] width 10 height 12
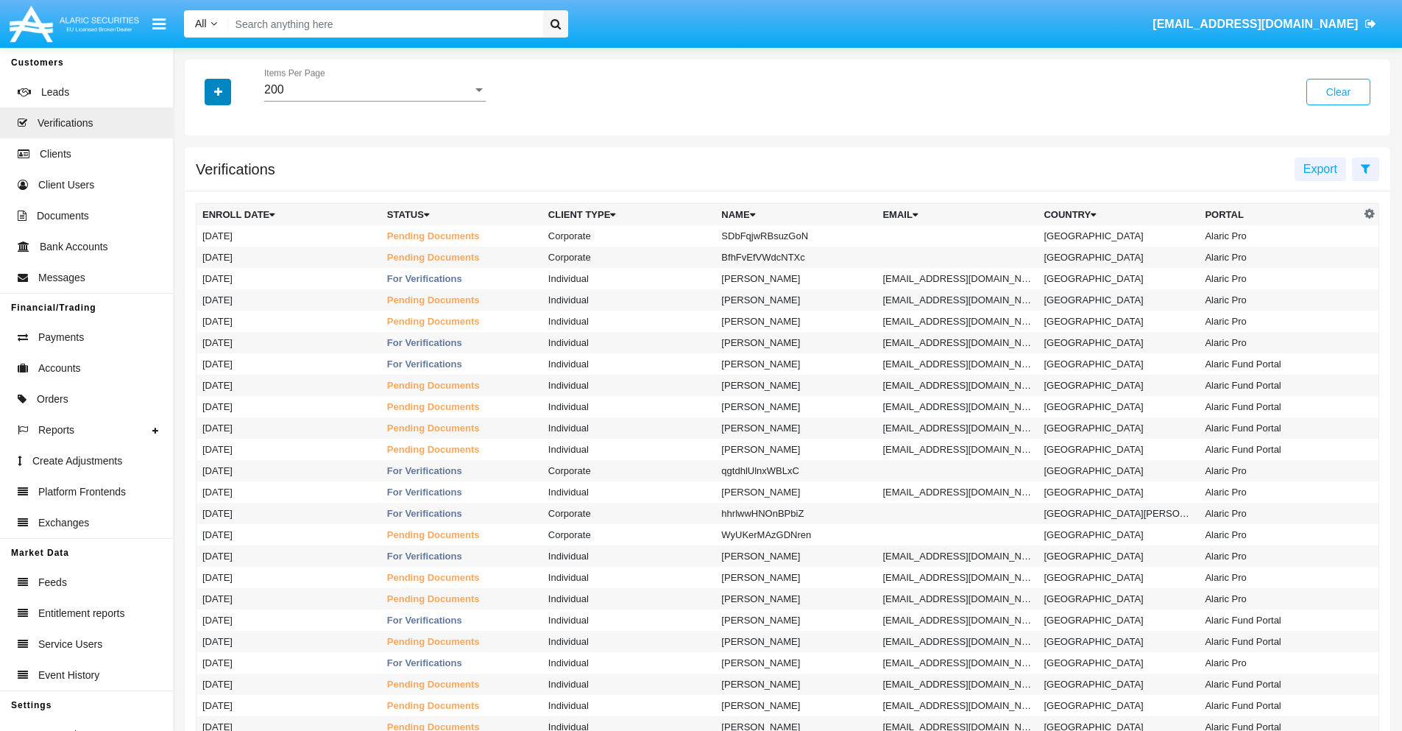
click at [218, 91] on icon "button" at bounding box center [218, 92] width 8 height 10
click at [230, 186] on span "Name" at bounding box center [230, 186] width 32 height 18
click at [202, 192] on input "Name" at bounding box center [202, 192] width 1 height 1
checkbox input "true"
click at [218, 91] on icon "button" at bounding box center [218, 92] width 8 height 10
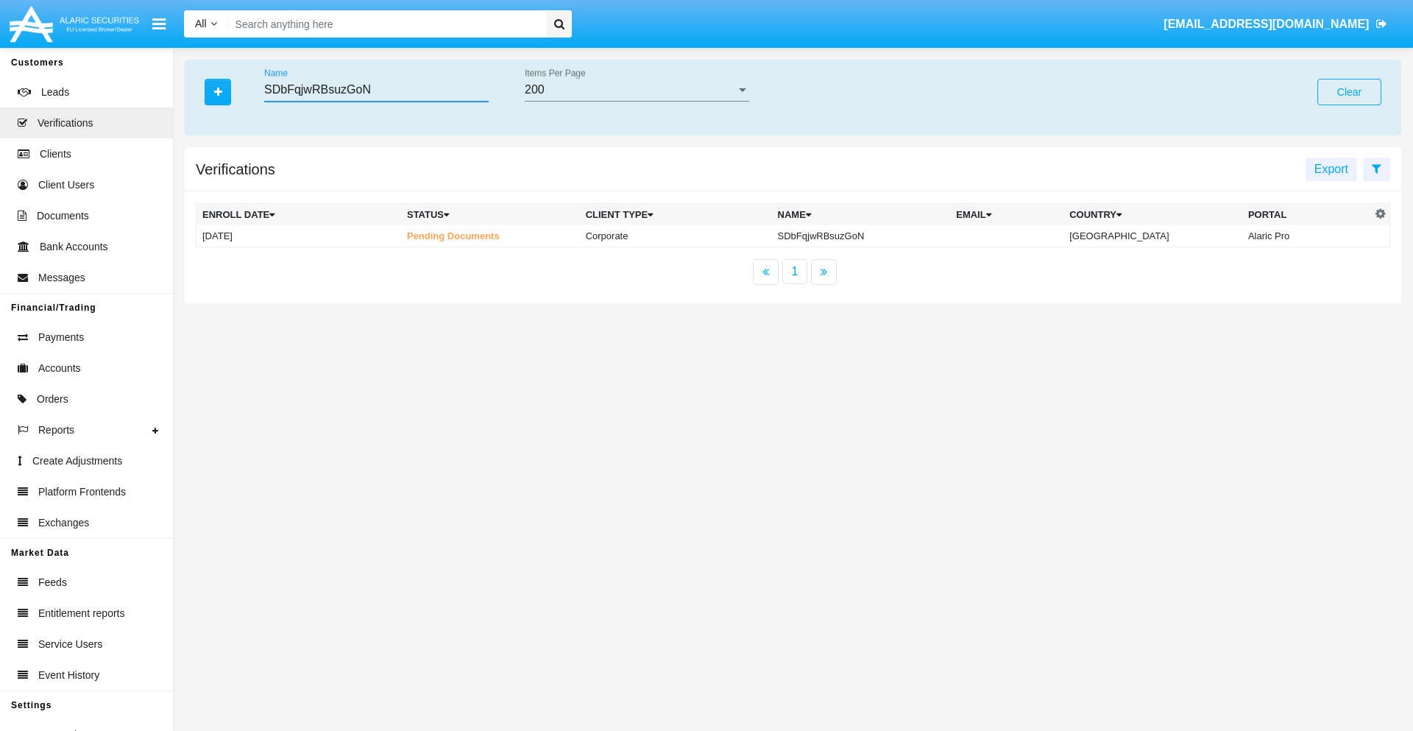
type input "SDbFqjwRBsuzGoN"
click at [873, 235] on td "SDbFqjwRBsuzGoN" at bounding box center [861, 236] width 179 height 22
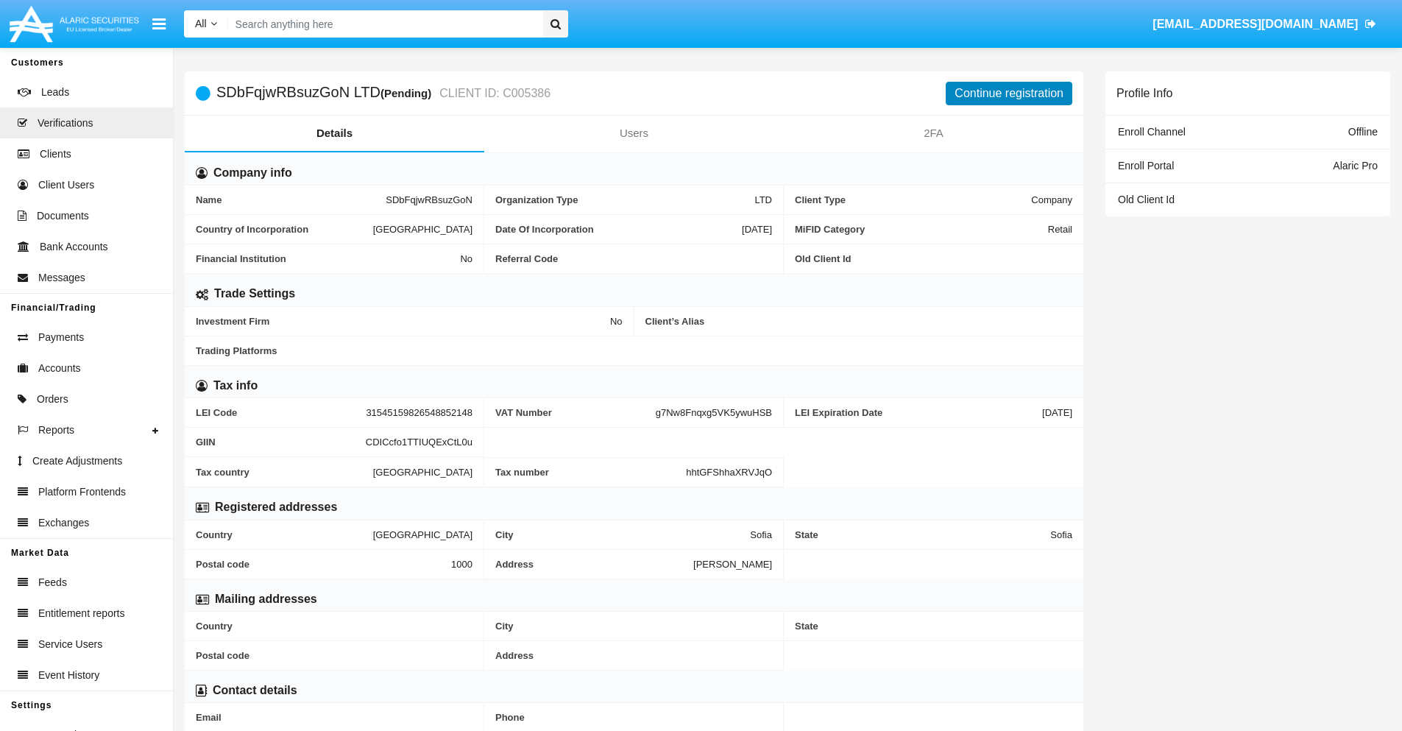
click at [1009, 93] on button "Continue registration" at bounding box center [1009, 94] width 127 height 24
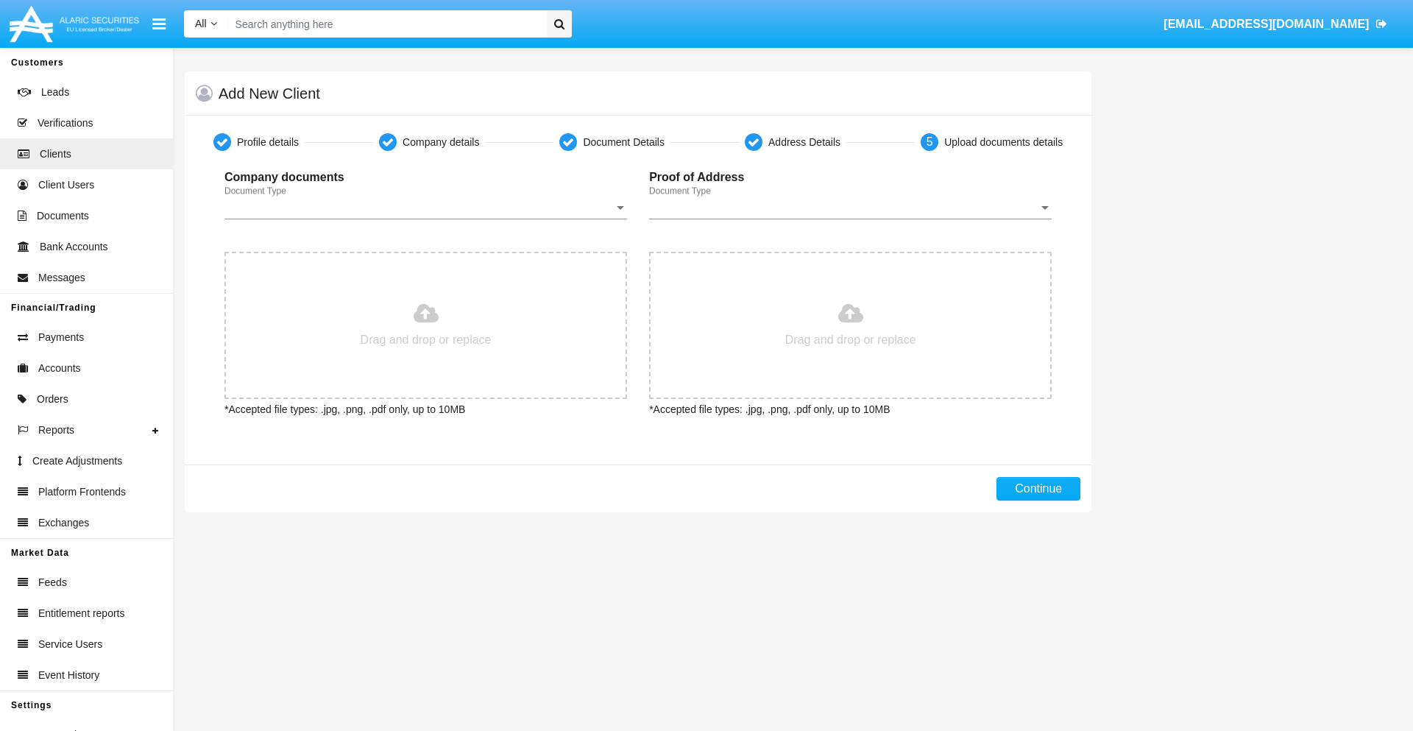
click at [425, 208] on span "Document Type" at bounding box center [418, 207] width 389 height 13
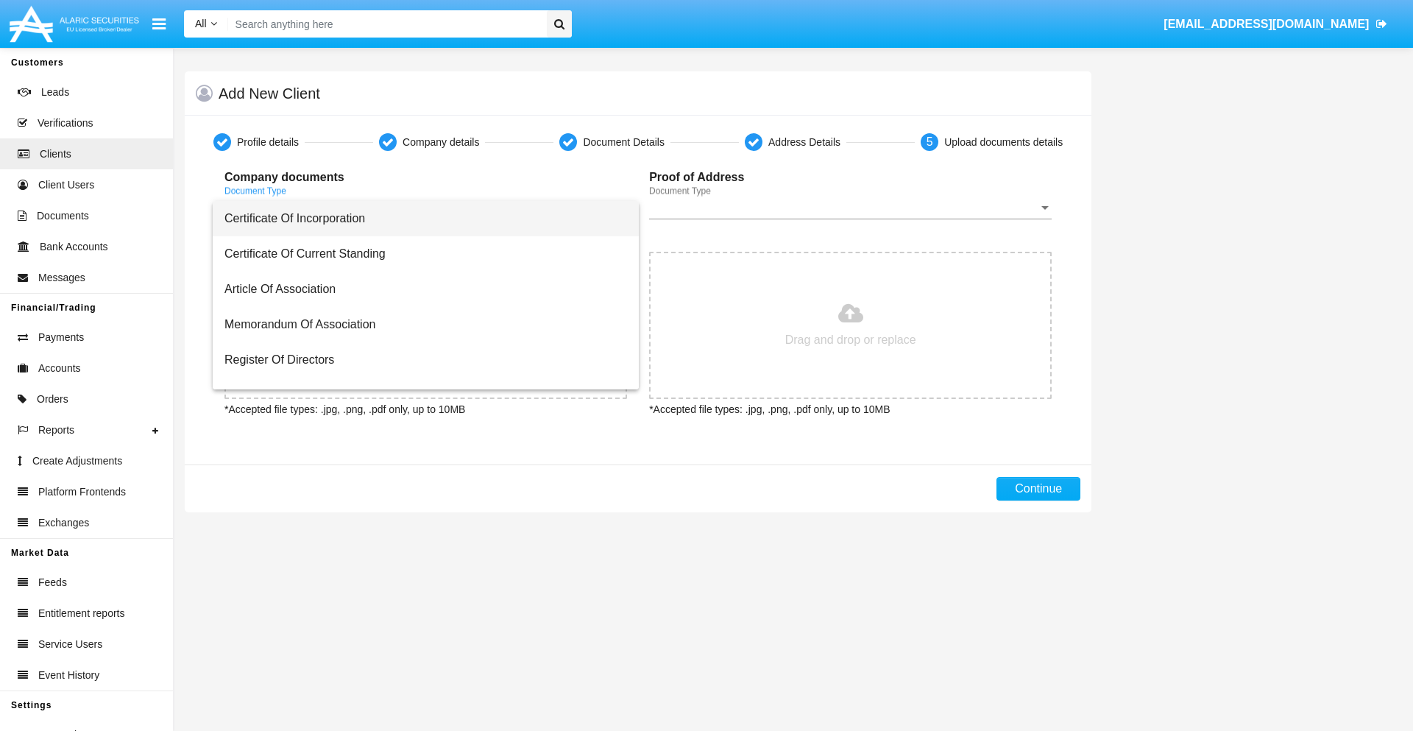
click at [420, 219] on span "Certificate Of Incorporation" at bounding box center [425, 218] width 403 height 35
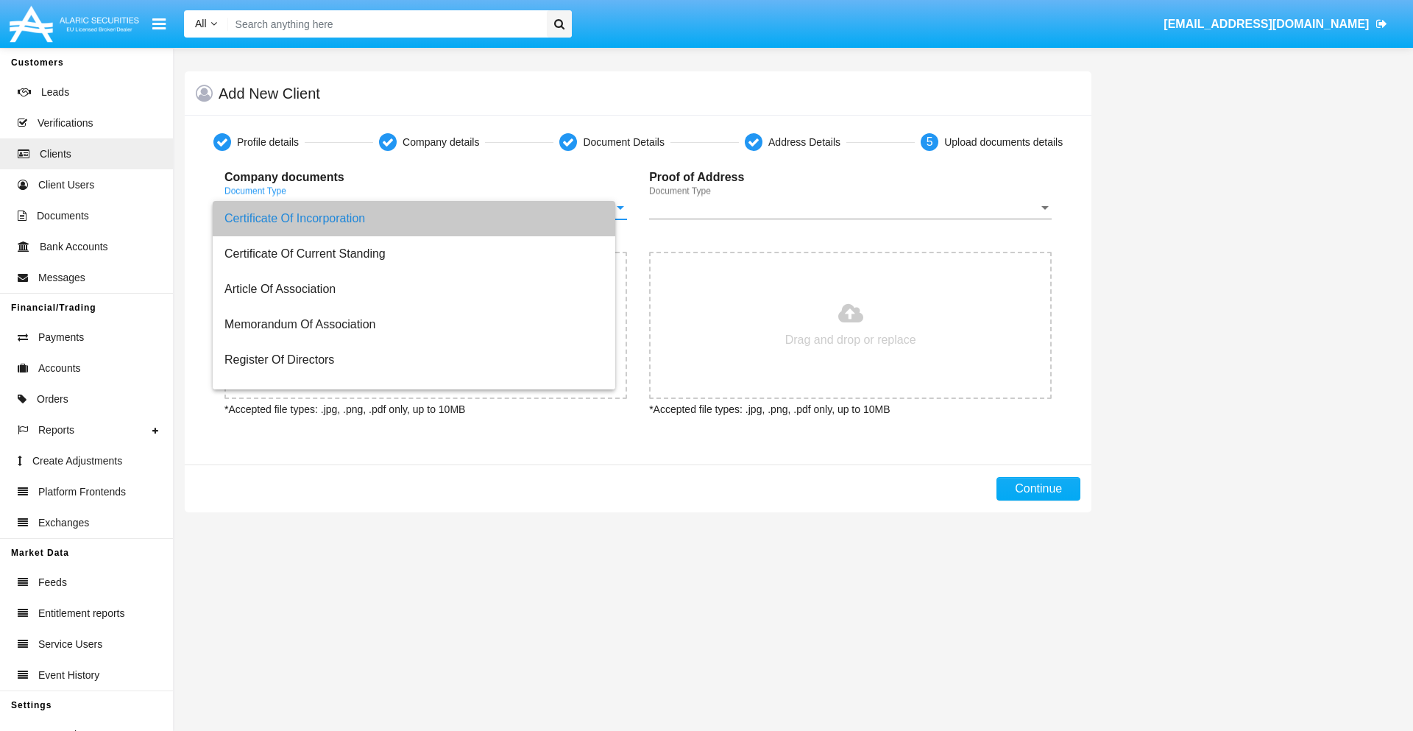
type input "C:\fakepath\passport.png"
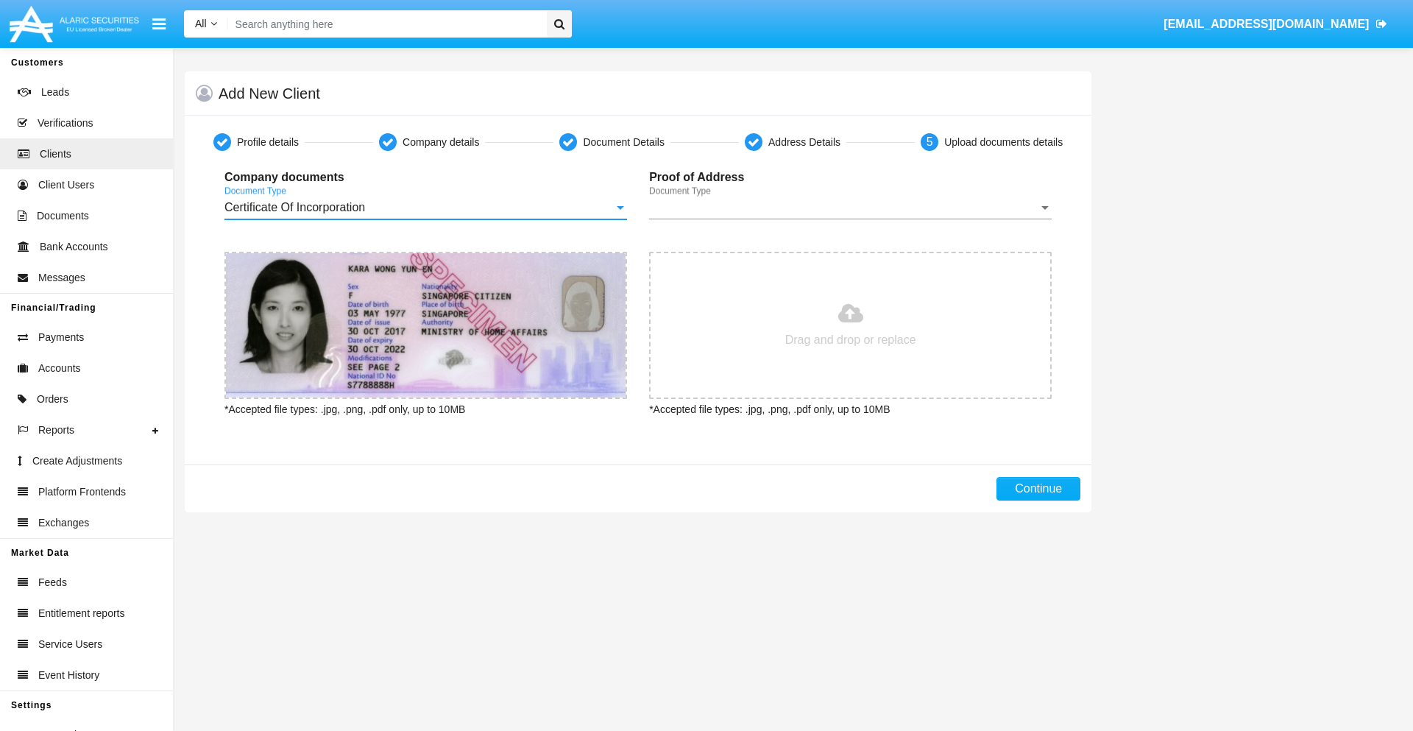
click at [850, 208] on span "Document Type" at bounding box center [843, 207] width 389 height 13
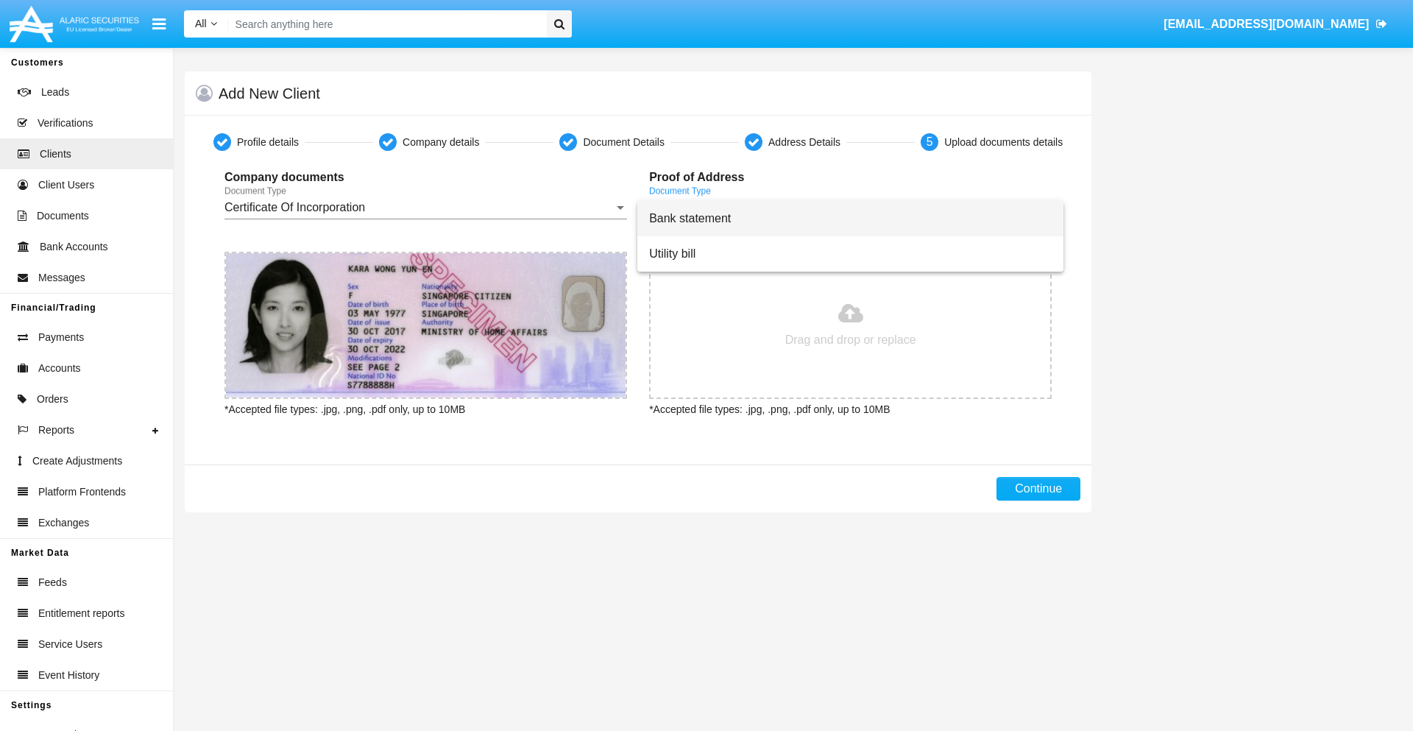
click at [850, 219] on span "Bank statement" at bounding box center [850, 218] width 403 height 35
type input "C:\fakepath\bank-statement.png"
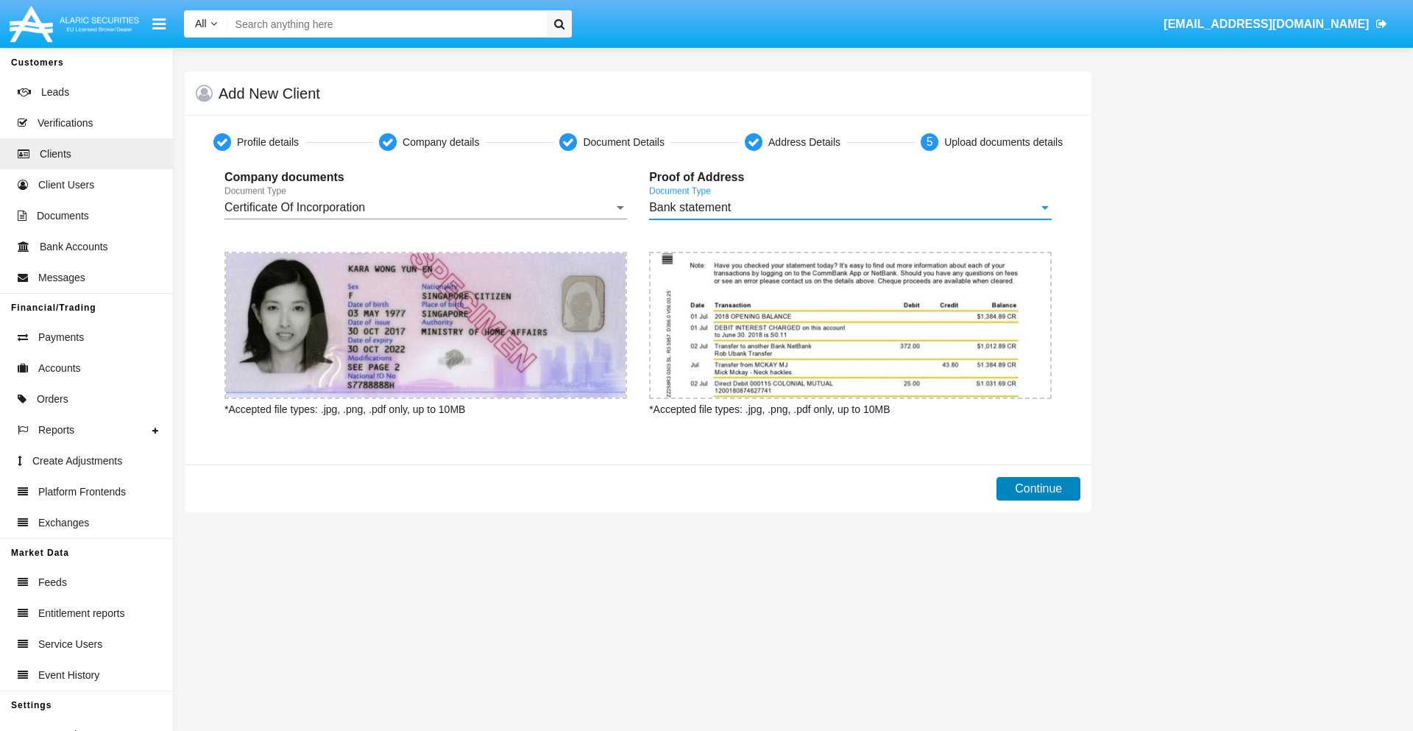
click at [1038, 489] on button "Continue" at bounding box center [1038, 489] width 84 height 24
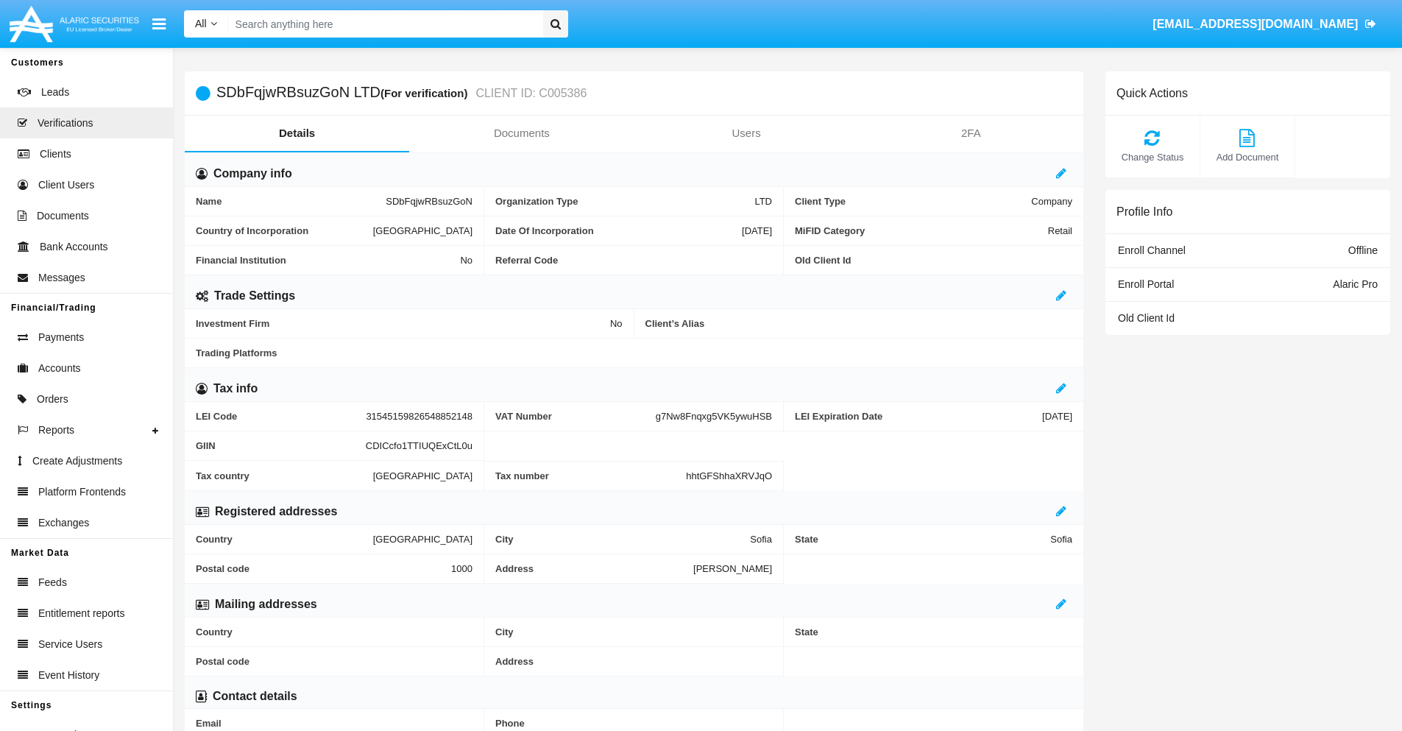
click at [521, 133] on link "Documents" at bounding box center [521, 133] width 224 height 35
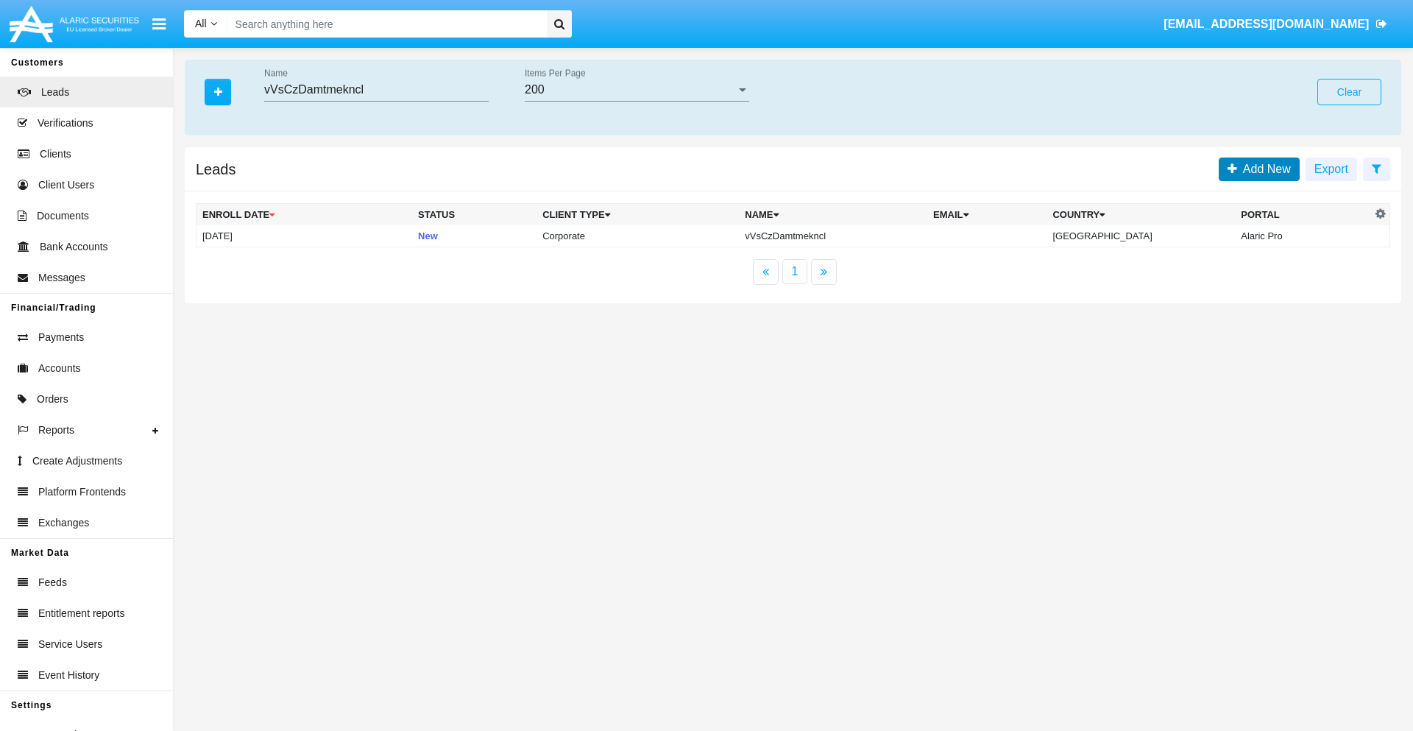
click at [1263, 169] on span "Add New" at bounding box center [1264, 169] width 54 height 13
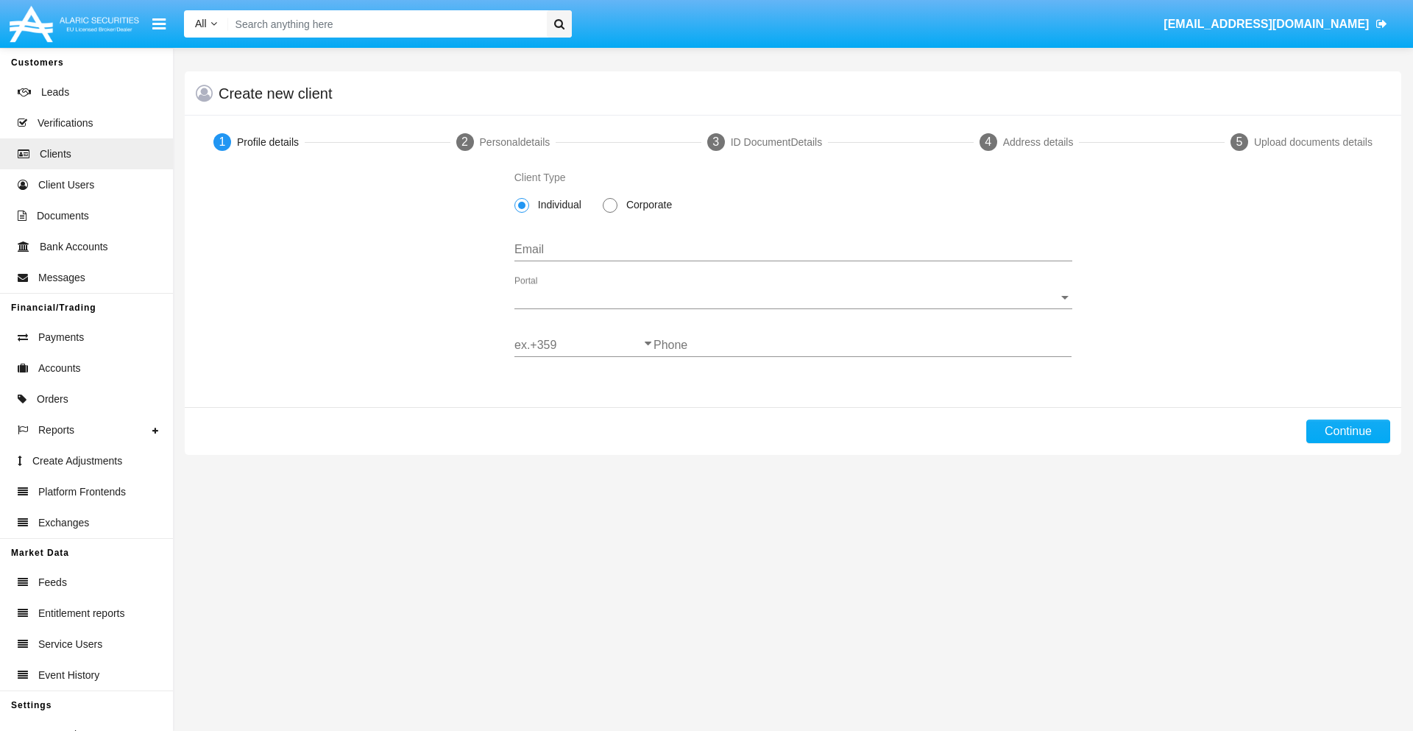
click at [646, 205] on span "Corporate" at bounding box center [646, 204] width 58 height 15
click at [610, 213] on input "Corporate" at bounding box center [609, 213] width 1 height 1
radio input "true"
type input "[EMAIL_ADDRESS][DOMAIN_NAME]"
click at [793, 297] on span "Portal" at bounding box center [786, 297] width 545 height 13
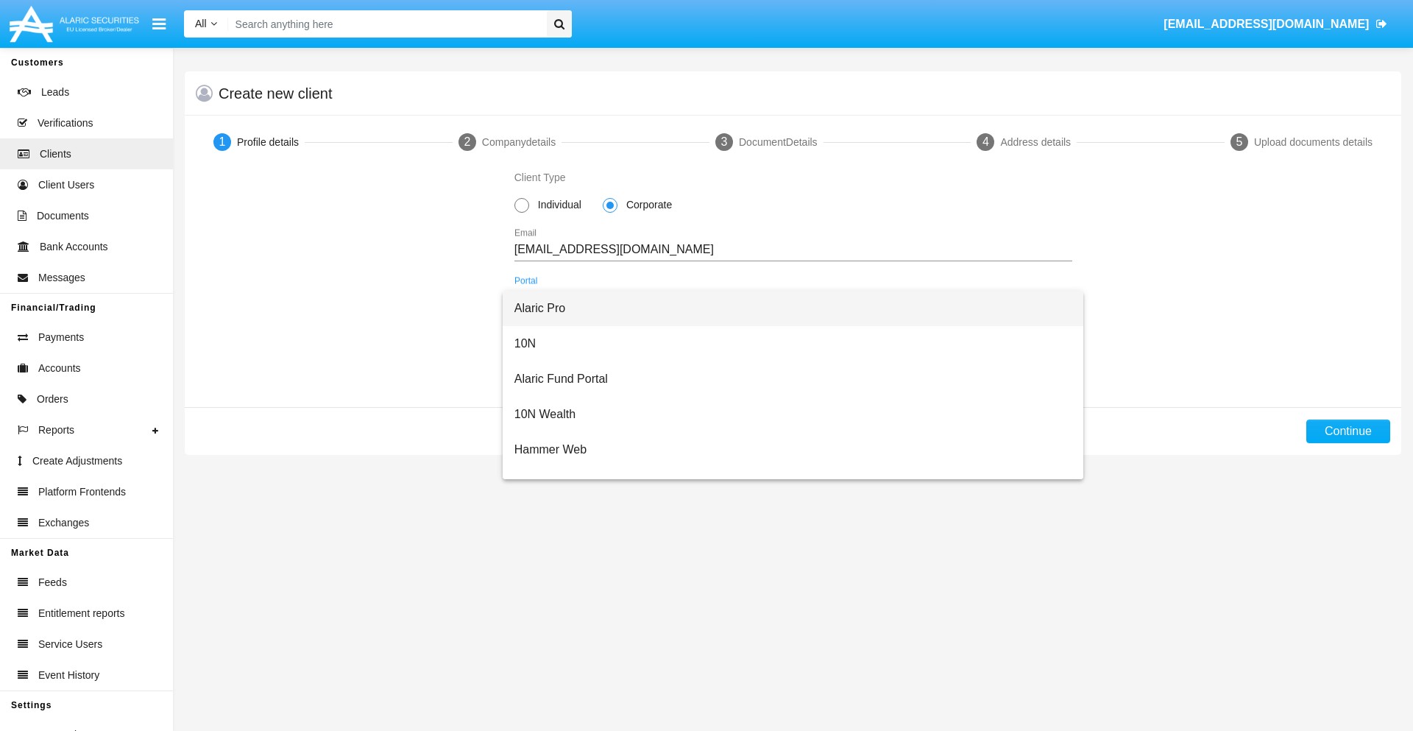
click at [787, 308] on span "Alaric Pro" at bounding box center [793, 308] width 558 height 35
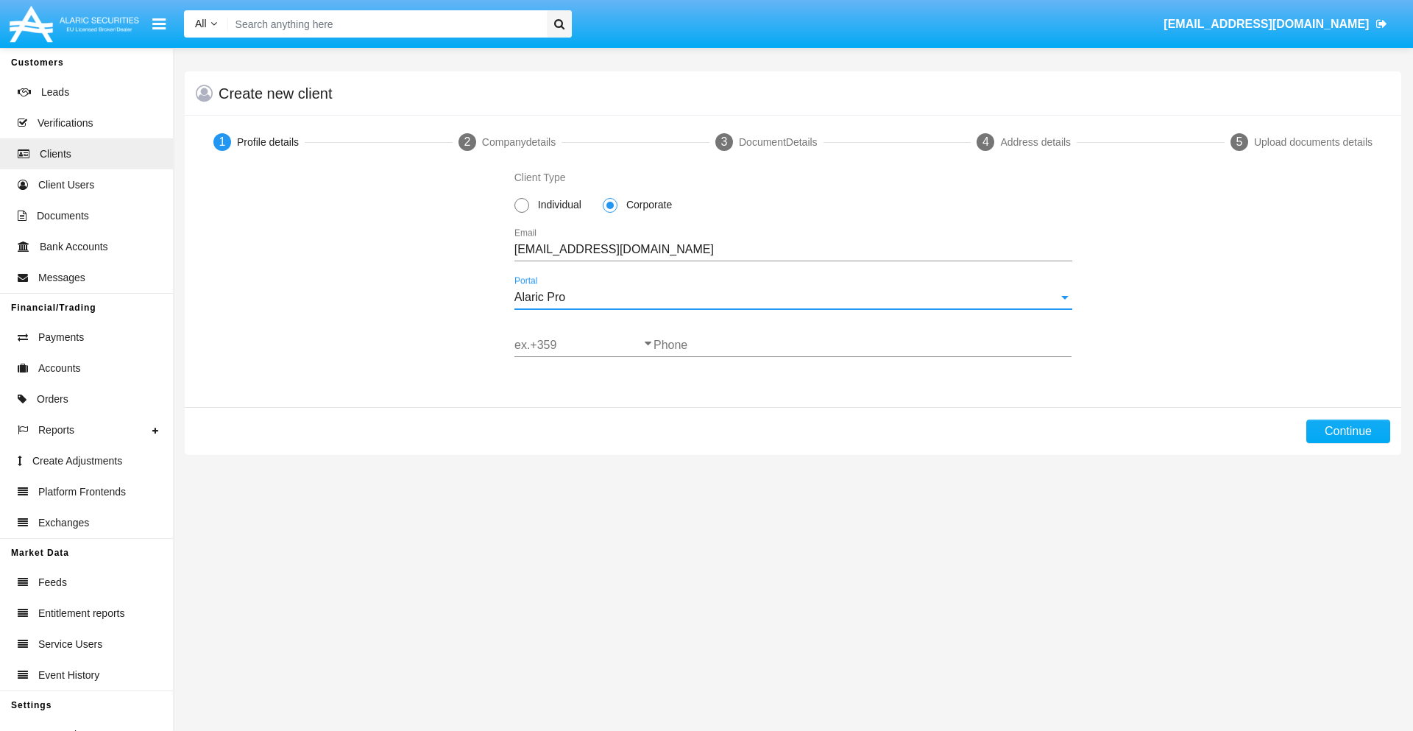
click at [584, 345] on input "ex.+359" at bounding box center [583, 344] width 139 height 13
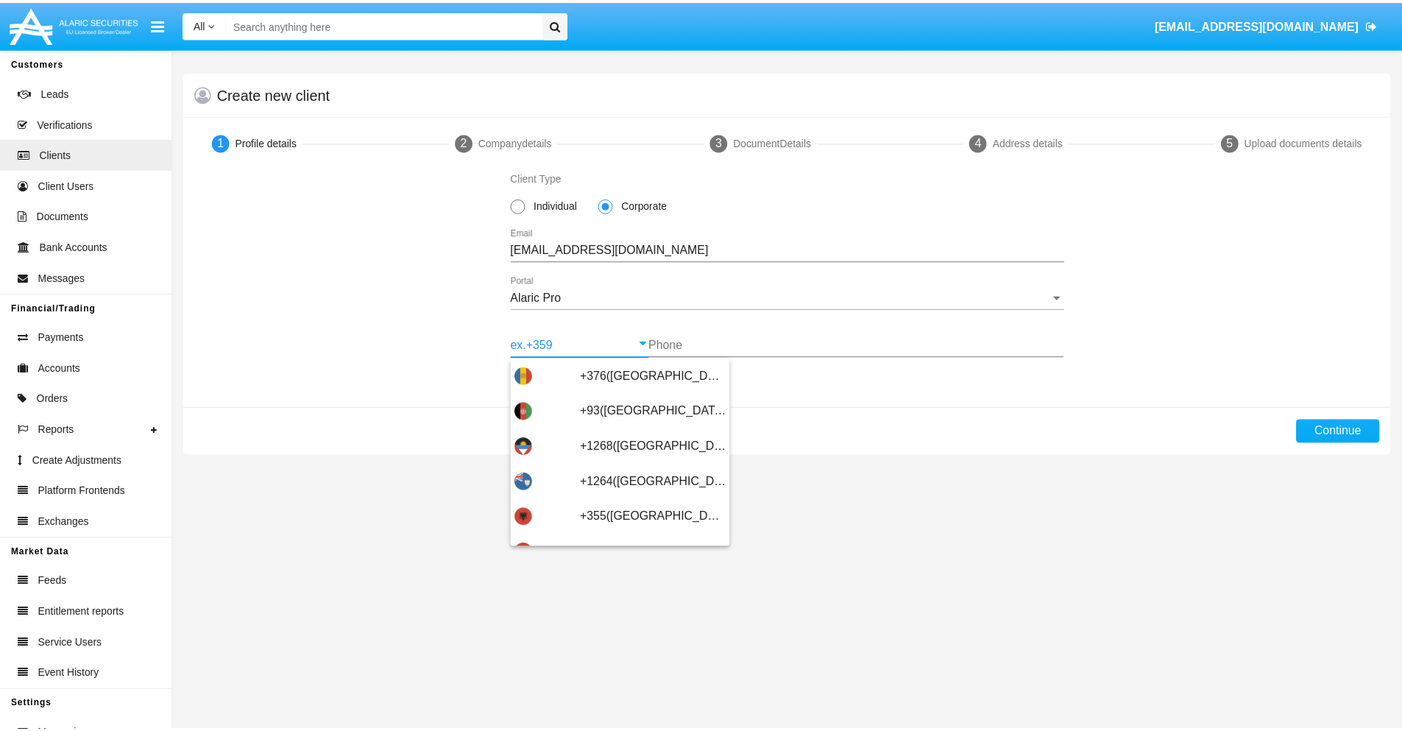
scroll to position [483, 0]
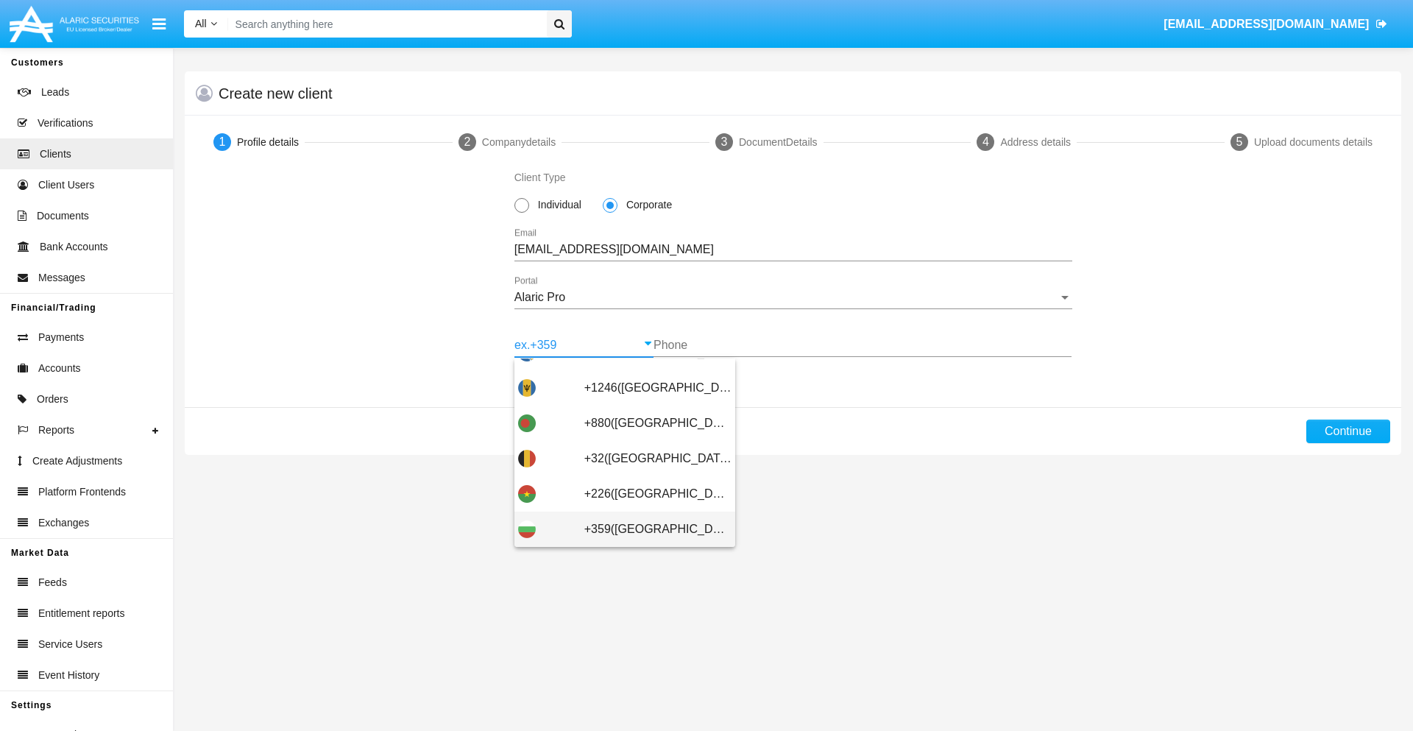
click at [646, 529] on span "+359([GEOGRAPHIC_DATA])" at bounding box center [657, 528] width 147 height 35
type input "+359([GEOGRAPHIC_DATA])"
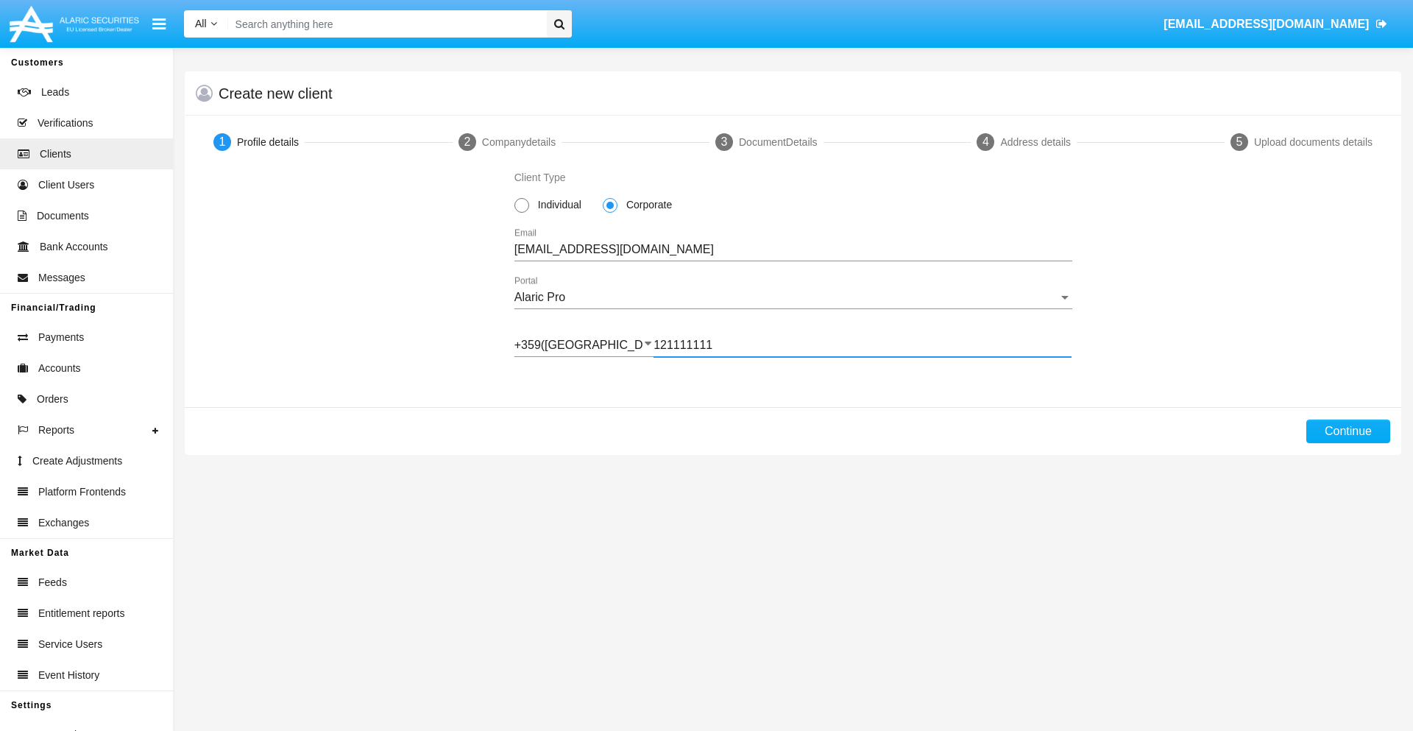
type input "121111111"
click at [1347, 431] on button "Continue" at bounding box center [1348, 431] width 84 height 24
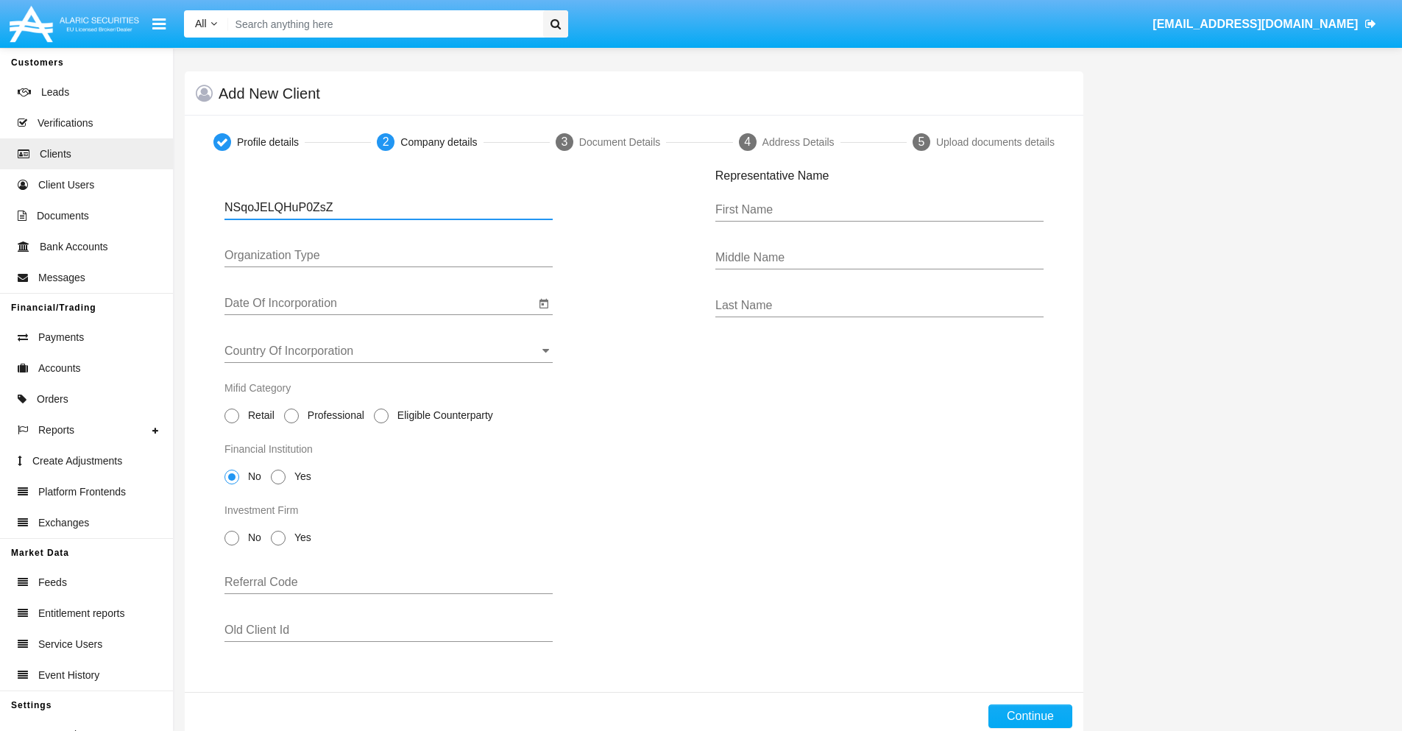
type input "NSqoJELQHuP0ZsZ"
type input "LTD"
click at [380, 303] on input "Date Of Incorporation" at bounding box center [379, 303] width 311 height 13
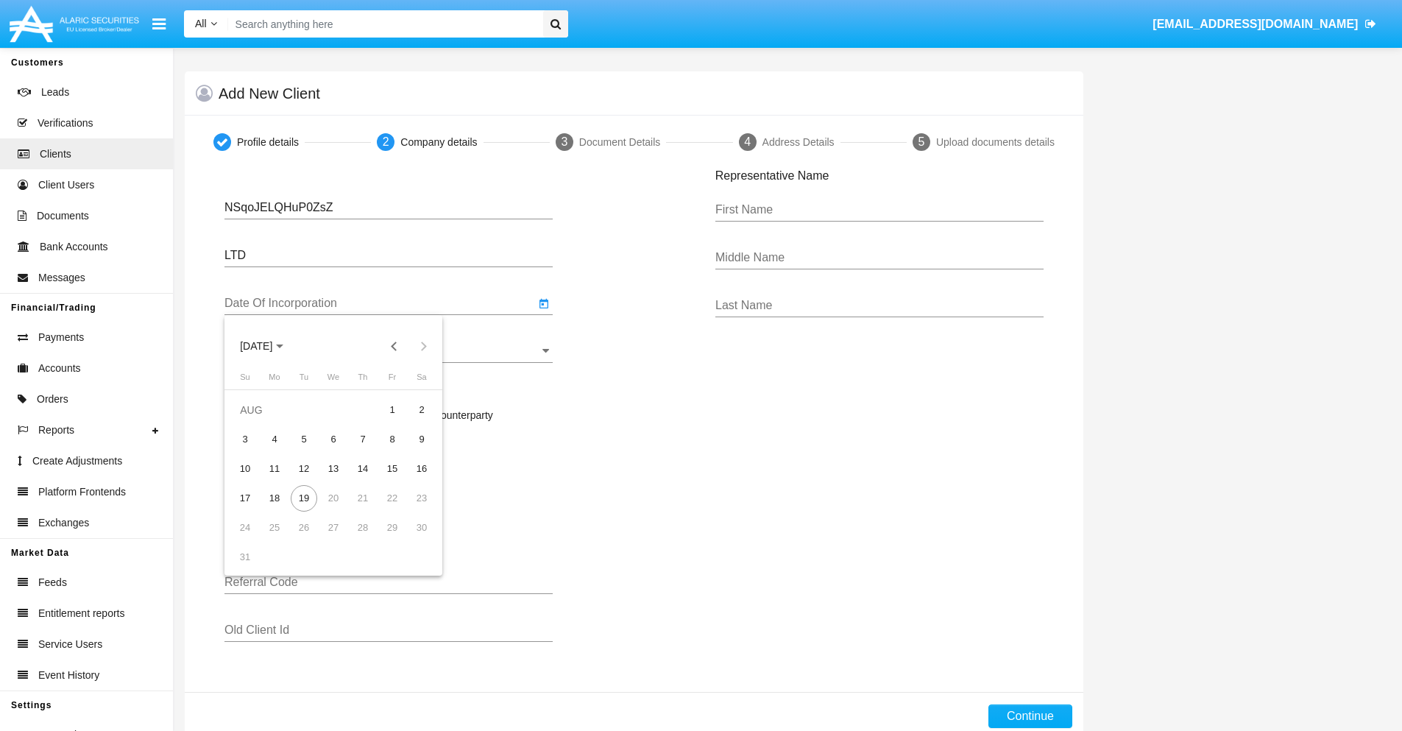
click at [269, 346] on span "[DATE]" at bounding box center [256, 347] width 32 height 12
click at [394, 346] on button "Previous 20 years" at bounding box center [394, 345] width 29 height 29
click at [359, 539] on div "2000" at bounding box center [359, 538] width 46 height 26
click at [256, 421] on div "JAN" at bounding box center [256, 421] width 46 height 26
click at [422, 409] on div "1" at bounding box center [421, 410] width 26 height 26
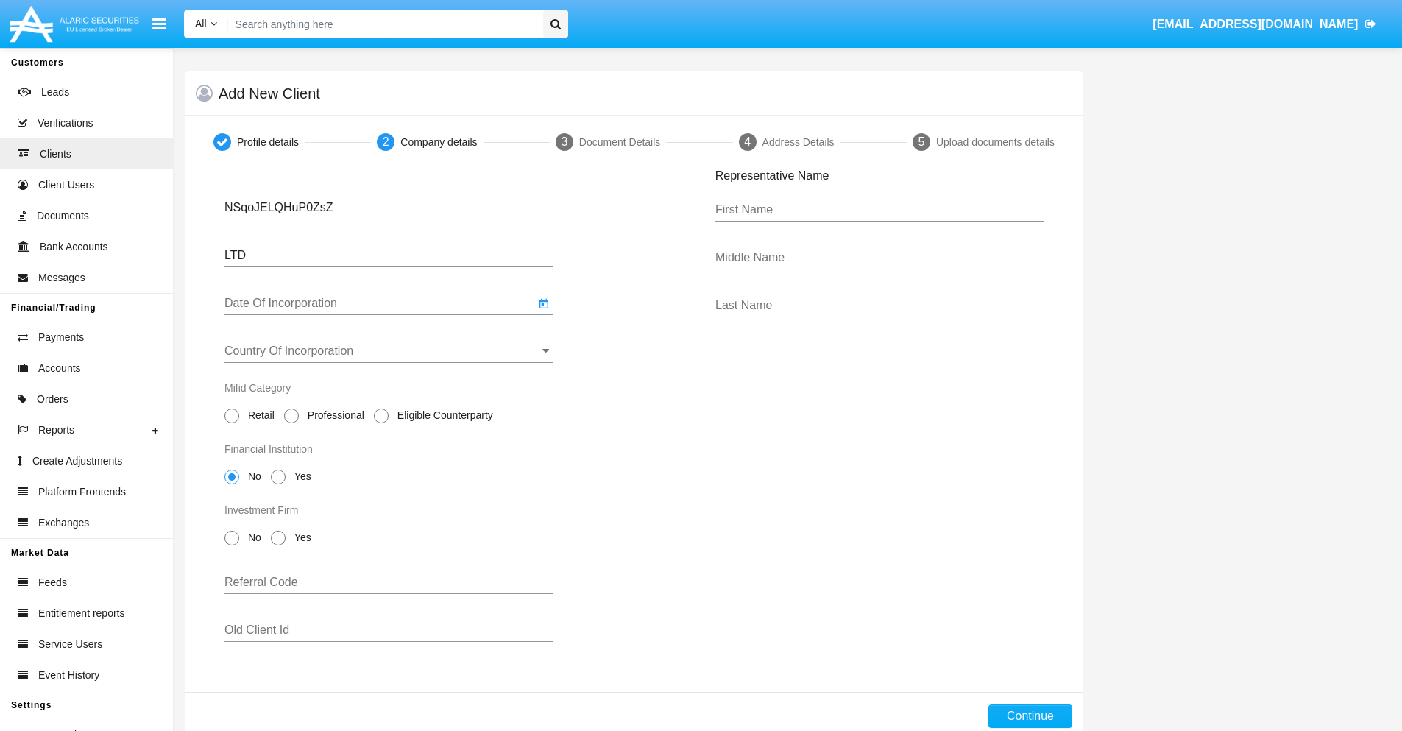
type input "[DATE]"
click at [389, 351] on input "Country Of Incorporation" at bounding box center [388, 350] width 328 height 13
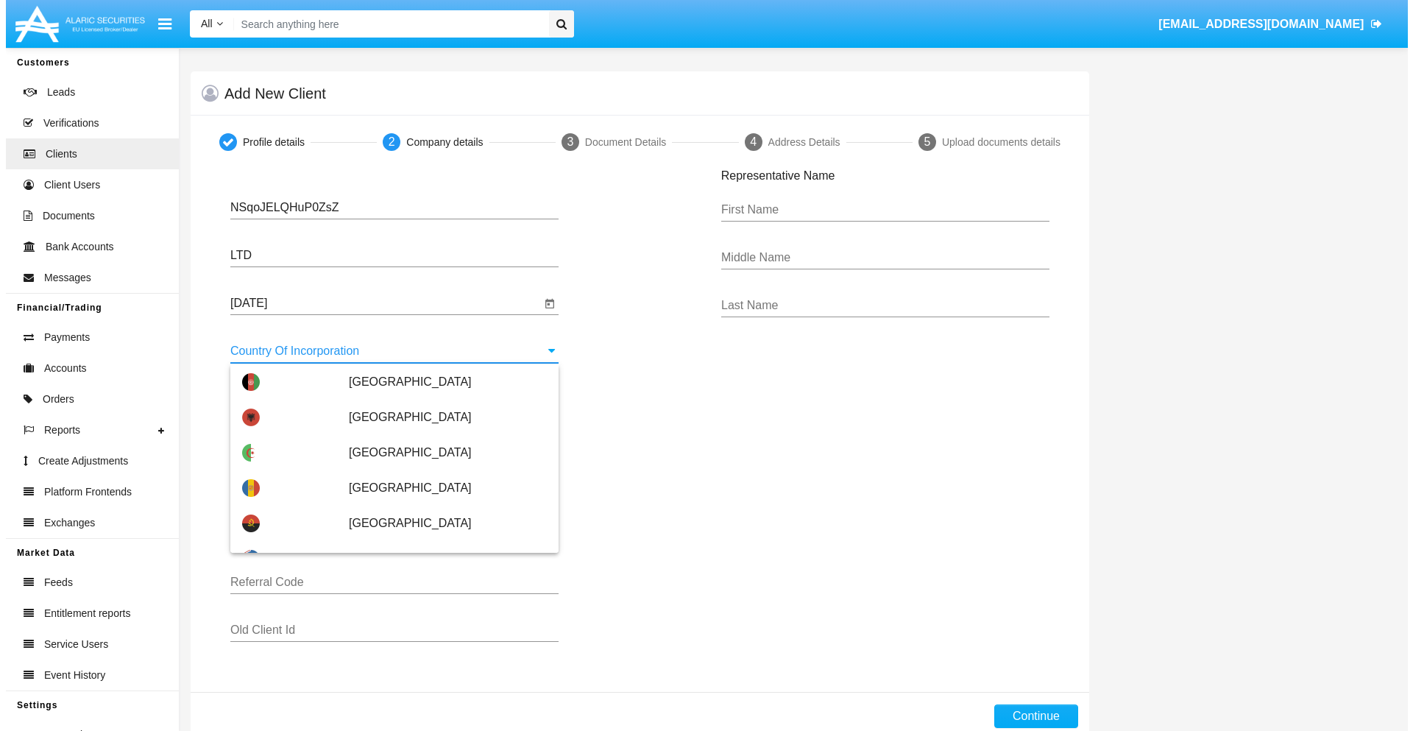
scroll to position [4651, 0]
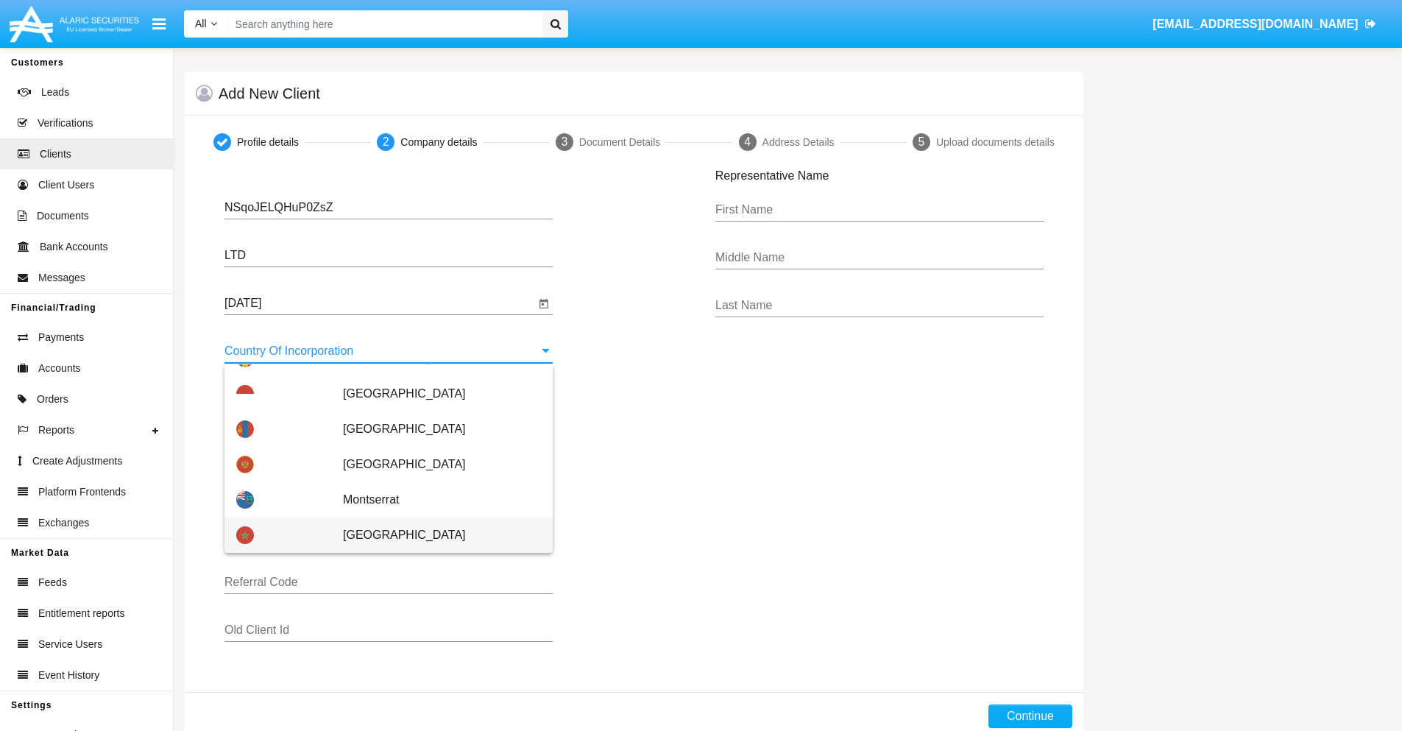
click at [434, 535] on span "[GEOGRAPHIC_DATA]" at bounding box center [442, 534] width 198 height 35
type input "[GEOGRAPHIC_DATA]"
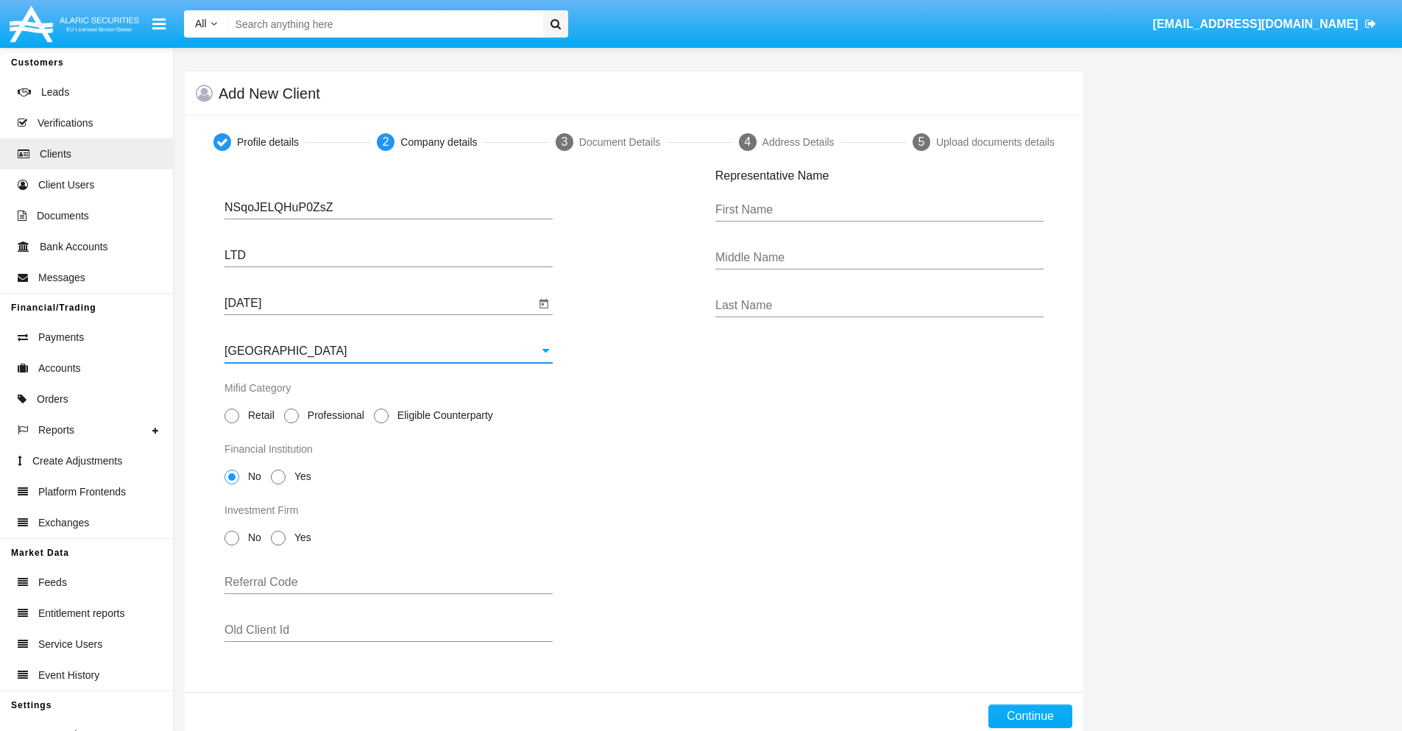
click at [333, 415] on span "Professional" at bounding box center [333, 415] width 69 height 15
click at [291, 423] on input "Professional" at bounding box center [291, 423] width 1 height 1
radio input "true"
click at [252, 476] on span "No" at bounding box center [252, 476] width 26 height 15
click at [232, 484] on input "No" at bounding box center [231, 484] width 1 height 1
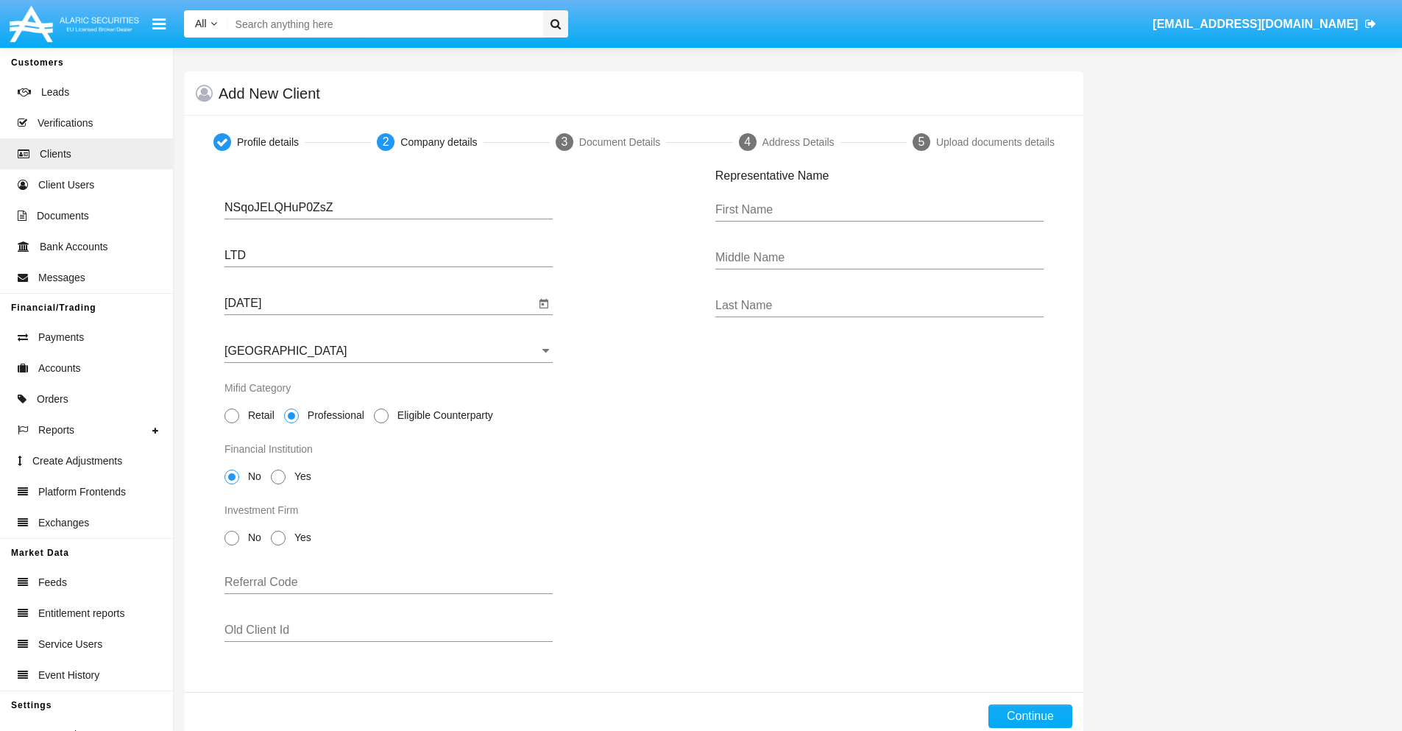
click at [252, 537] on span "No" at bounding box center [252, 537] width 26 height 15
click at [232, 545] on input "No" at bounding box center [231, 545] width 1 height 1
radio input "true"
type input "GHIsrdEmFoHmrQg"
type input "UJAZEXVWvUTWZPB"
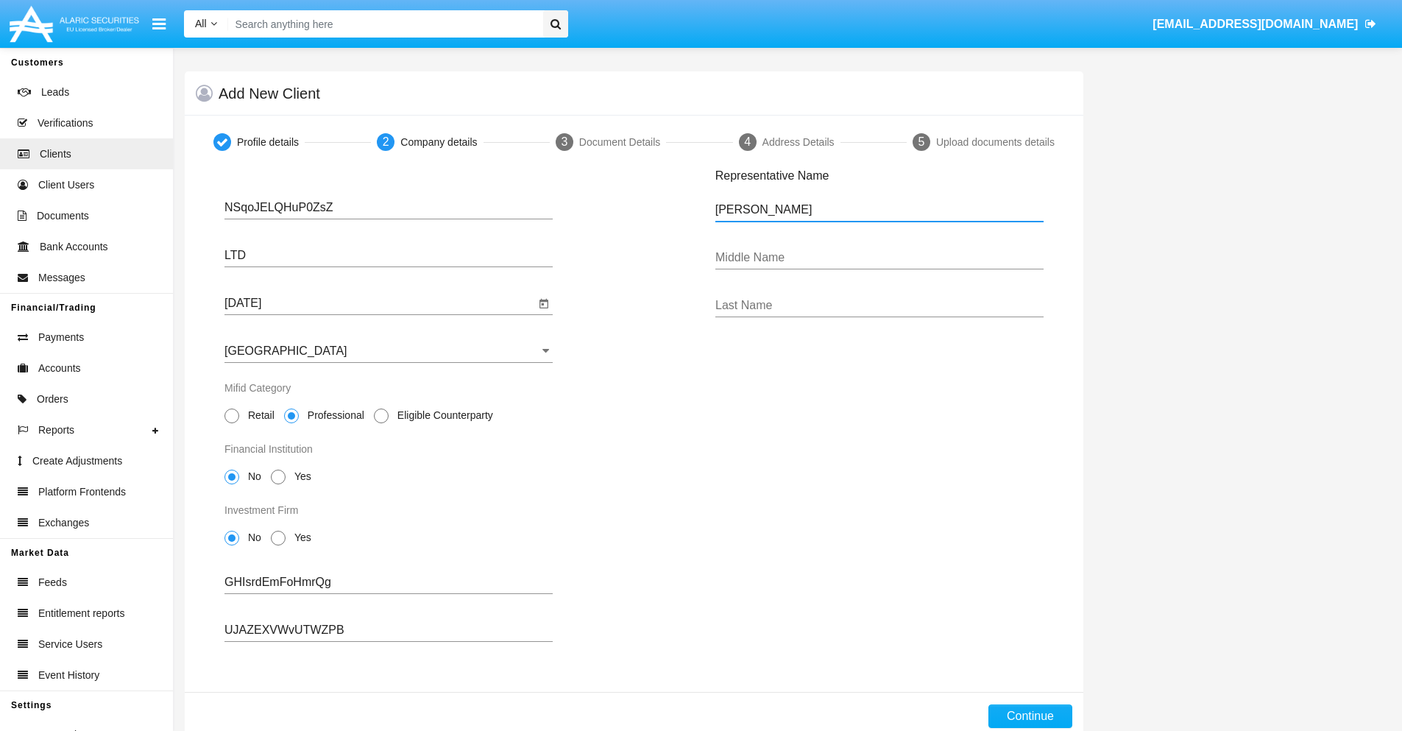
type input "[PERSON_NAME]"
type input "Hung"
type input "Kovacek"
click at [1029, 716] on button "Continue" at bounding box center [1030, 716] width 84 height 24
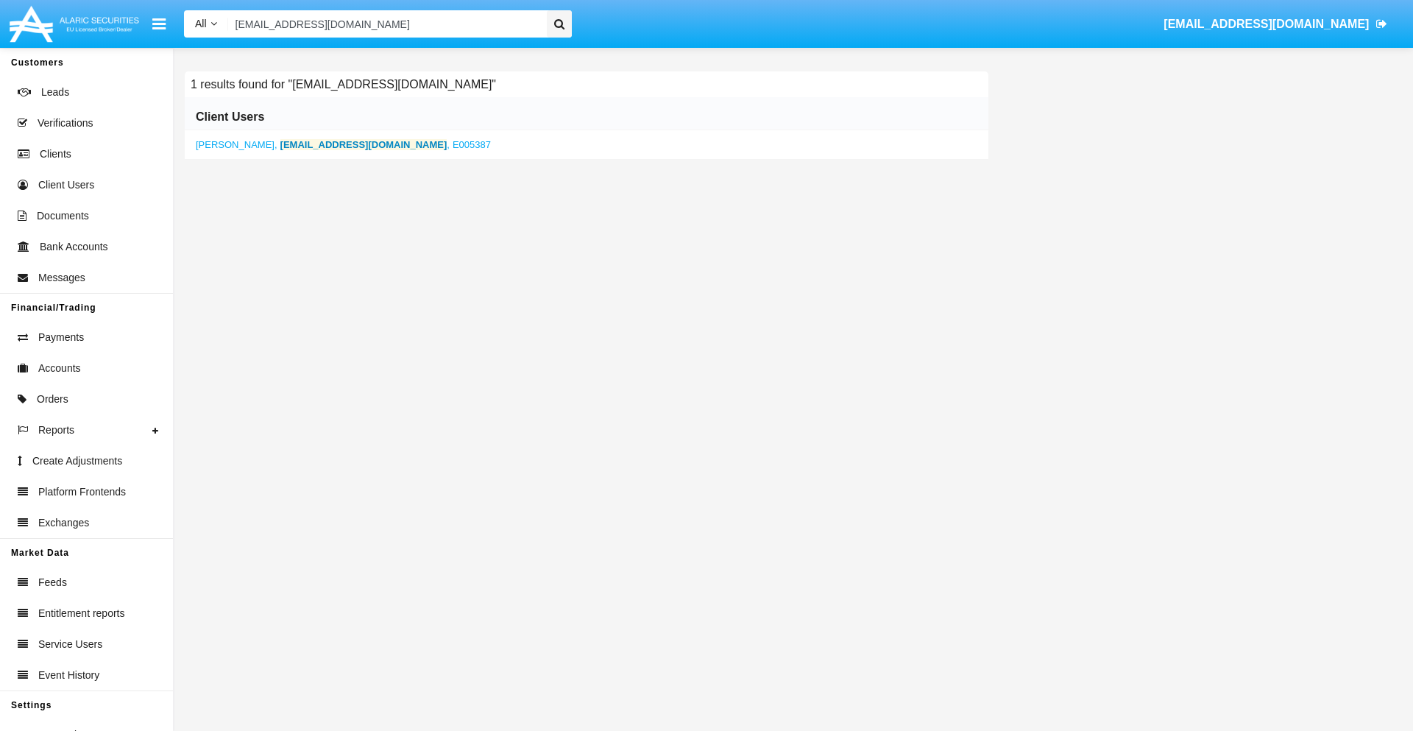
type input "[EMAIL_ADDRESS][DOMAIN_NAME]"
click at [327, 144] on b "[EMAIL_ADDRESS][DOMAIN_NAME]" at bounding box center [363, 144] width 167 height 11
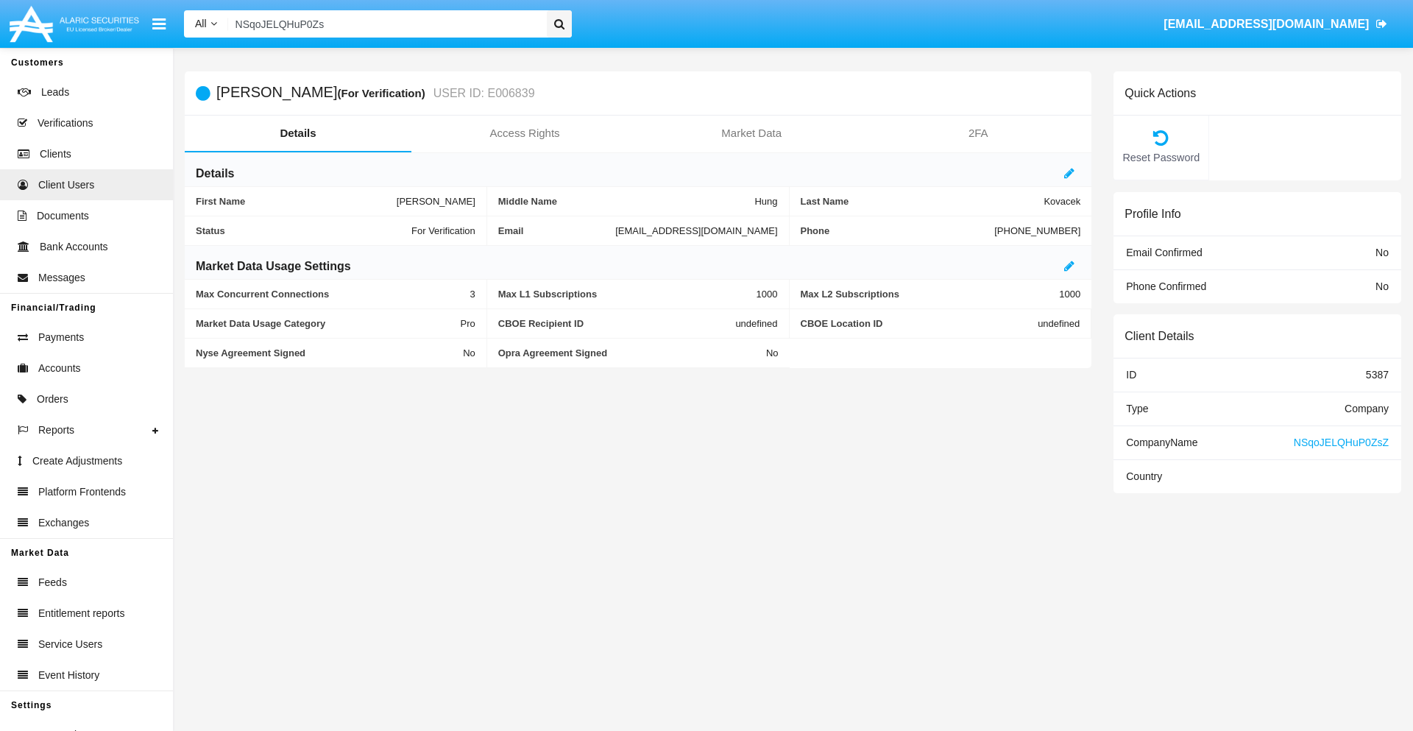
type input "NSqoJELQHuP0ZsZ"
